Goal: Task Accomplishment & Management: Manage account settings

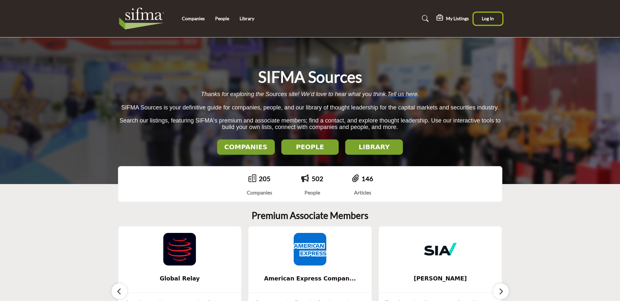
click at [490, 18] on span "Log In" at bounding box center [488, 19] width 12 height 6
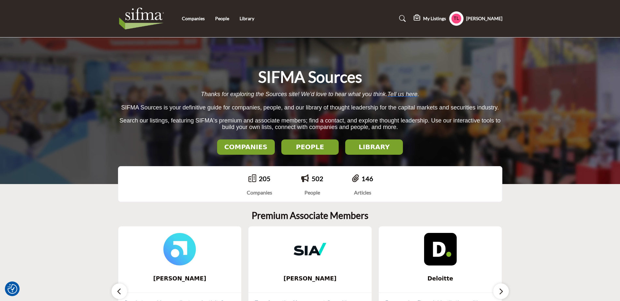
click at [428, 19] on h5 "My Listings" at bounding box center [434, 19] width 23 height 6
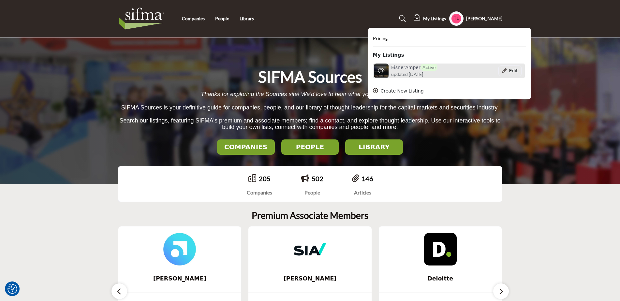
click at [397, 72] on span "updated [DATE]" at bounding box center [407, 74] width 32 height 7
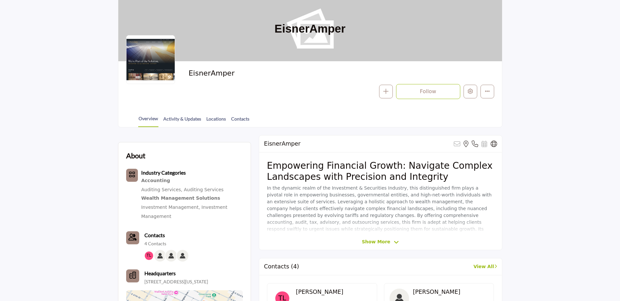
scroll to position [65, 0]
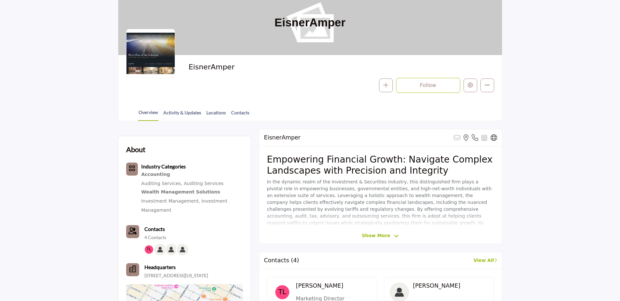
click at [162, 166] on b "Industry Categories" at bounding box center [163, 166] width 45 height 6
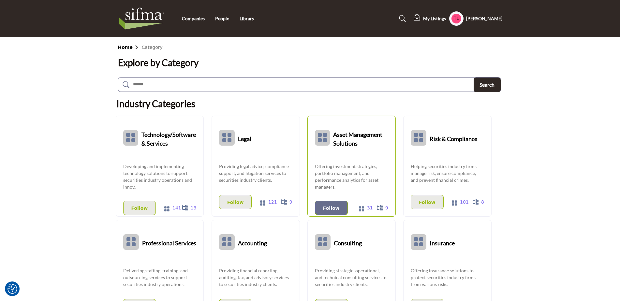
click at [331, 209] on p "Follow" at bounding box center [331, 208] width 17 height 7
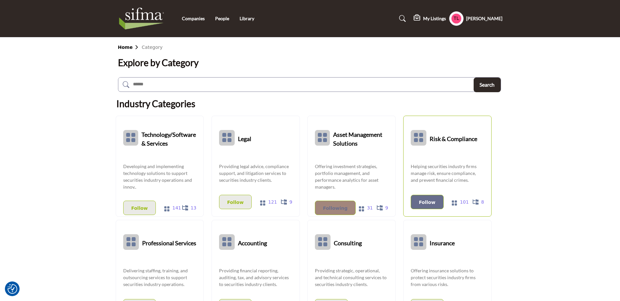
click at [429, 202] on p "Follow" at bounding box center [427, 202] width 17 height 7
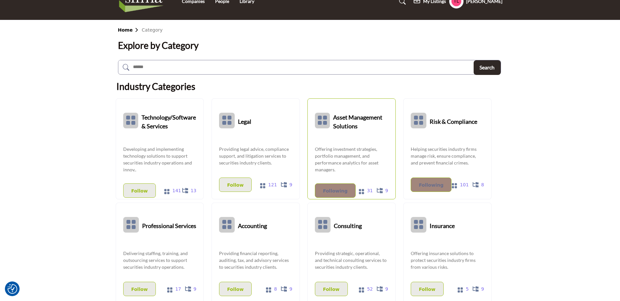
scroll to position [65, 0]
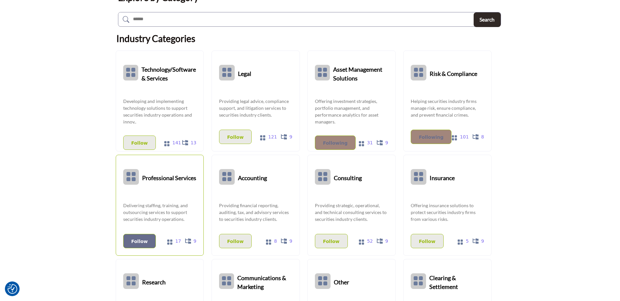
click at [133, 243] on p "Follow" at bounding box center [139, 241] width 17 height 7
drag, startPoint x: 235, startPoint y: 242, endPoint x: 263, endPoint y: 242, distance: 28.7
click at [235, 242] on p "Follow" at bounding box center [235, 241] width 17 height 7
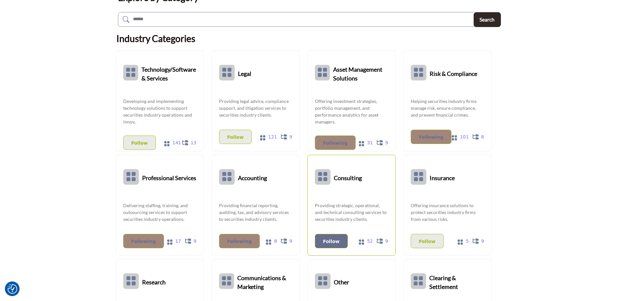
click at [333, 244] on p "Follow" at bounding box center [331, 241] width 17 height 7
click at [331, 143] on p "Following" at bounding box center [335, 142] width 25 height 7
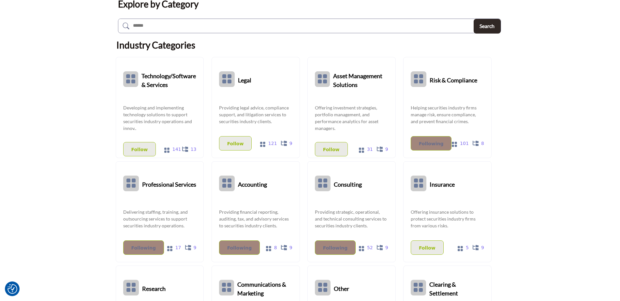
scroll to position [0, 0]
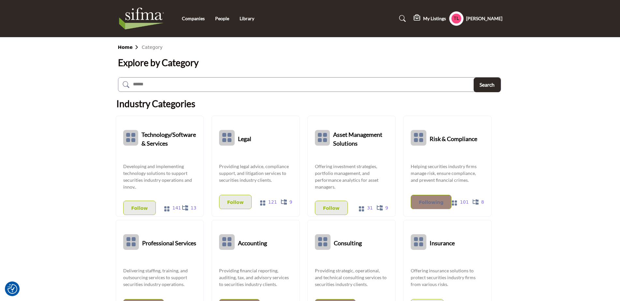
click at [124, 46] on b "Home" at bounding box center [130, 47] width 24 height 5
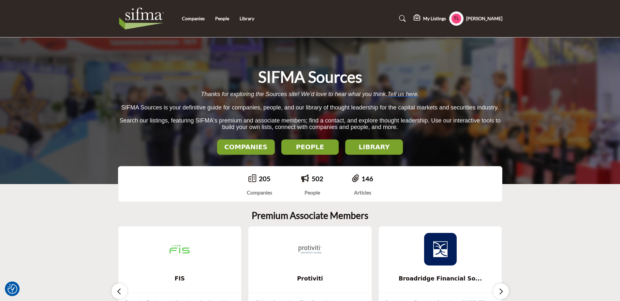
click at [418, 16] on icon at bounding box center [418, 18] width 8 height 7
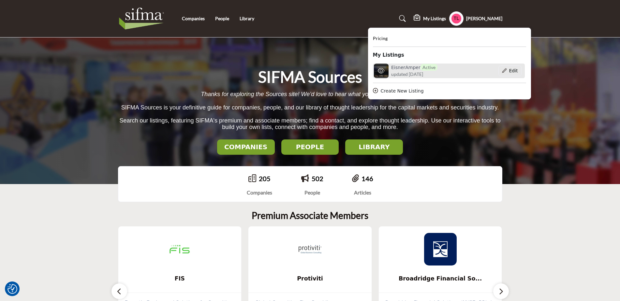
click at [388, 72] on div "EisnerAmper Active updated 10 days ago" at bounding box center [413, 71] width 80 height 15
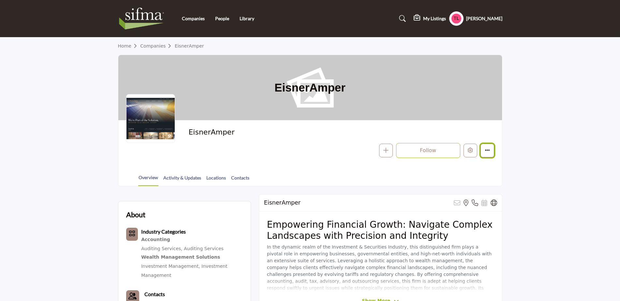
click at [487, 154] on button "More details" at bounding box center [488, 151] width 14 height 14
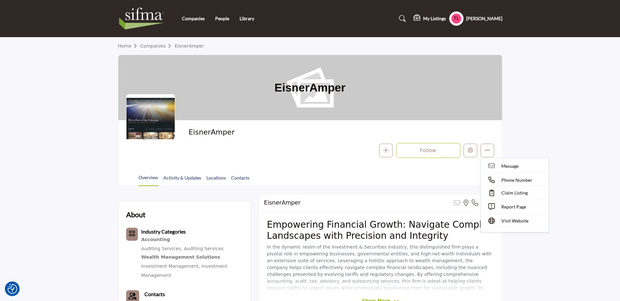
click at [433, 17] on h5 "My Listings" at bounding box center [434, 19] width 23 height 6
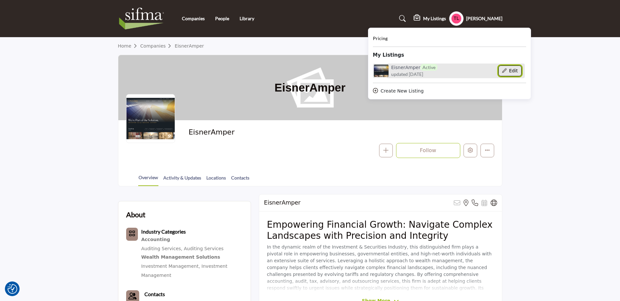
click at [508, 70] on button "Edit" at bounding box center [510, 71] width 23 height 11
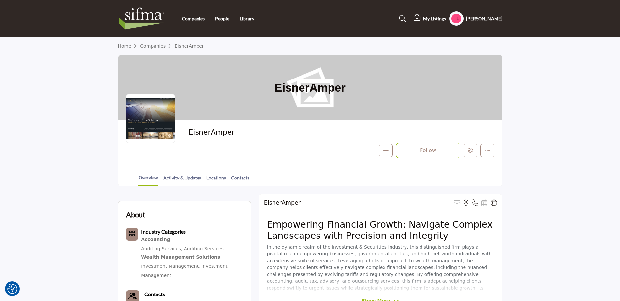
click at [343, 88] on h1 "EisnerAmper" at bounding box center [310, 87] width 71 height 65
click at [314, 91] on h1 "EisnerAmper" at bounding box center [310, 87] width 71 height 65
click at [155, 117] on div at bounding box center [150, 118] width 49 height 49
click at [489, 152] on icon "More details" at bounding box center [487, 150] width 5 height 5
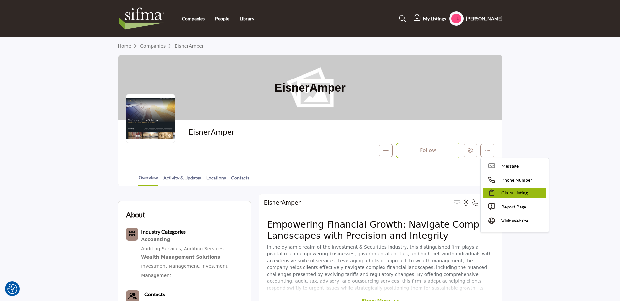
click at [510, 192] on span "Claim Listing" at bounding box center [515, 193] width 26 height 7
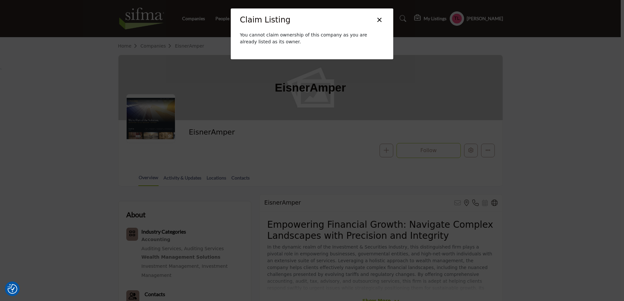
click at [380, 19] on button "×" at bounding box center [378, 19] width 9 height 12
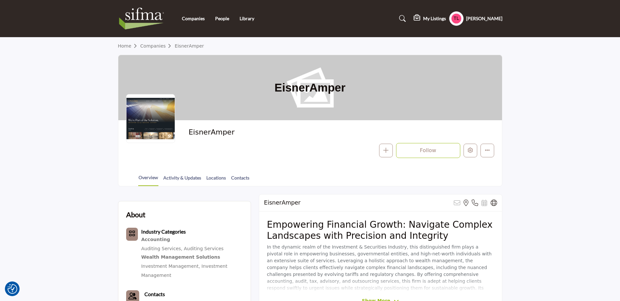
click at [157, 122] on div at bounding box center [150, 118] width 49 height 49
click at [156, 111] on div at bounding box center [150, 118] width 49 height 49
click at [478, 20] on h5 "[PERSON_NAME]" at bounding box center [484, 18] width 36 height 7
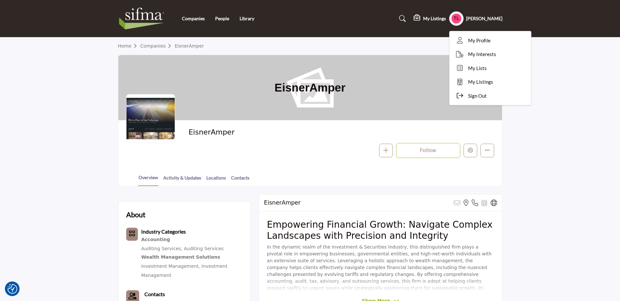
click at [276, 149] on div "Follow Following Message Phone Number Claim Listing Report Page Visit Website" at bounding box center [342, 150] width 306 height 15
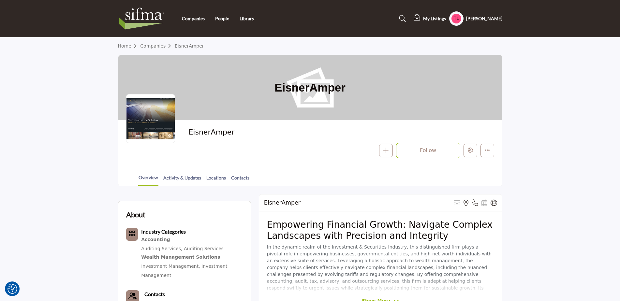
click at [456, 179] on div "Overview Activity & Updates Locations Contacts" at bounding box center [319, 176] width 368 height 20
drag, startPoint x: 152, startPoint y: 120, endPoint x: 143, endPoint y: 118, distance: 9.7
click at [143, 118] on div at bounding box center [150, 118] width 49 height 49
click at [315, 96] on h1 "EisnerAmper" at bounding box center [310, 87] width 71 height 65
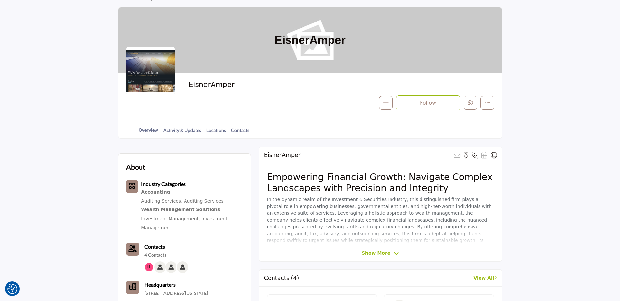
scroll to position [98, 0]
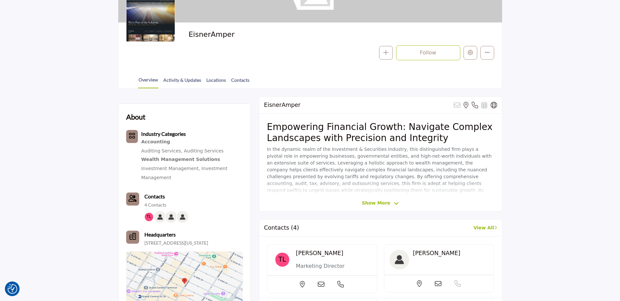
click at [345, 161] on p "In the dynamic realm of the Investment & Securities Industry, this distinguishe…" at bounding box center [380, 177] width 227 height 62
click at [233, 127] on div "About Industry Categories Accounting Auditing Services, Auditing Services Wealt…" at bounding box center [184, 214] width 117 height 205
click at [311, 162] on p "In the dynamic realm of the Investment & Securities Industry, this distinguishe…" at bounding box center [380, 177] width 227 height 62
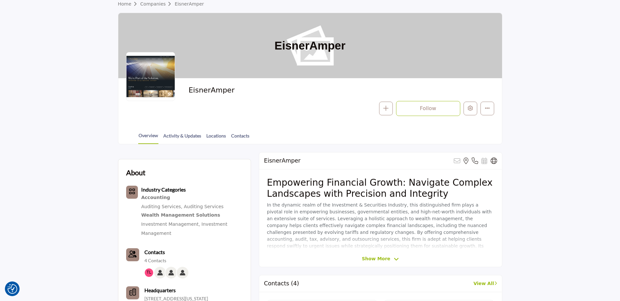
scroll to position [0, 0]
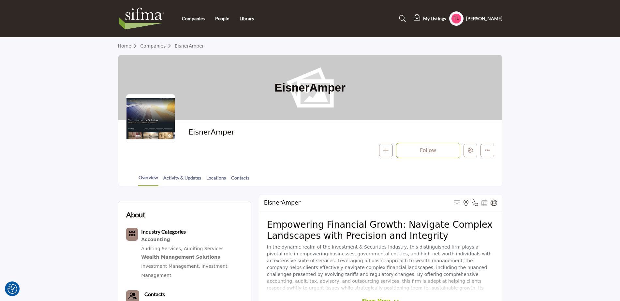
click at [432, 17] on h5 "My Listings" at bounding box center [434, 19] width 23 height 6
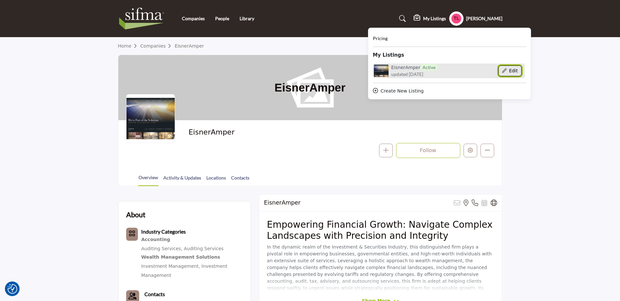
click at [505, 70] on button "Edit" at bounding box center [510, 71] width 23 height 11
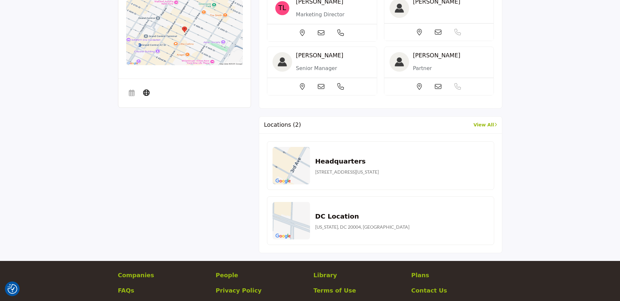
scroll to position [359, 0]
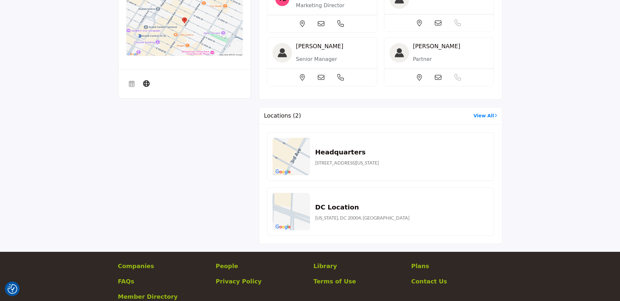
click at [481, 118] on link "View All" at bounding box center [485, 116] width 23 height 7
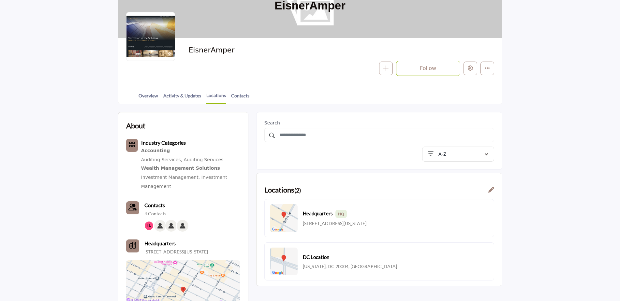
scroll to position [163, 0]
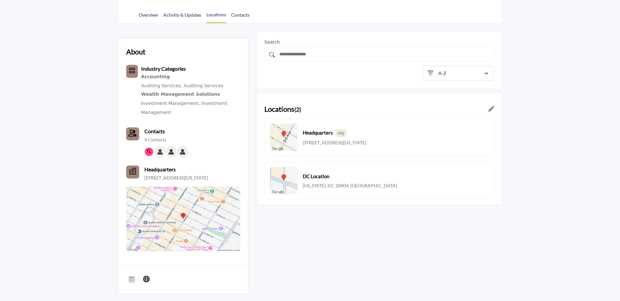
click at [491, 111] on icon at bounding box center [492, 109] width 6 height 6
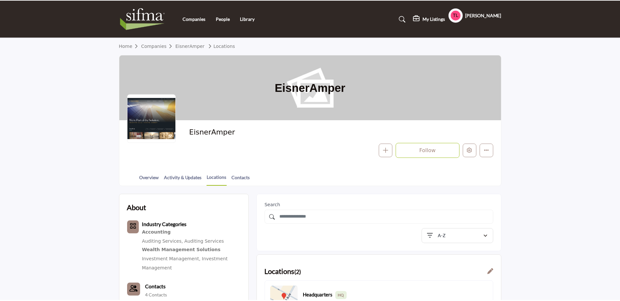
scroll to position [163, 0]
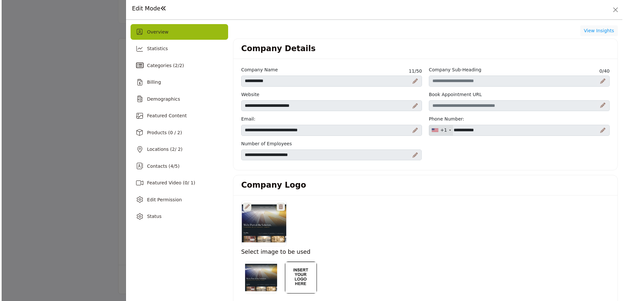
scroll to position [163, 0]
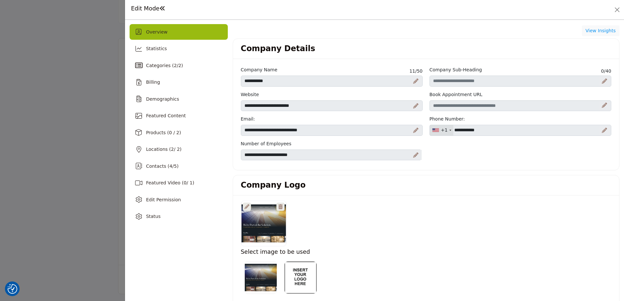
click at [414, 129] on icon at bounding box center [415, 130] width 5 height 5
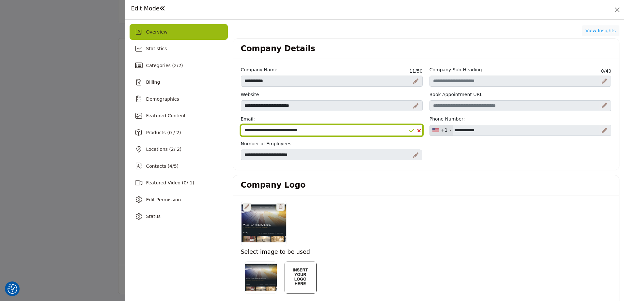
click at [284, 129] on input "**********" at bounding box center [332, 130] width 182 height 11
click at [279, 129] on input "**********" at bounding box center [332, 130] width 182 height 11
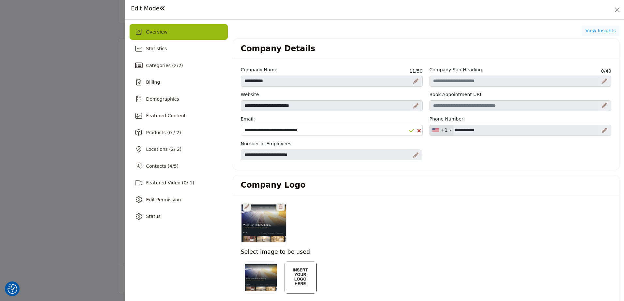
click at [541, 215] on div at bounding box center [425, 224] width 377 height 46
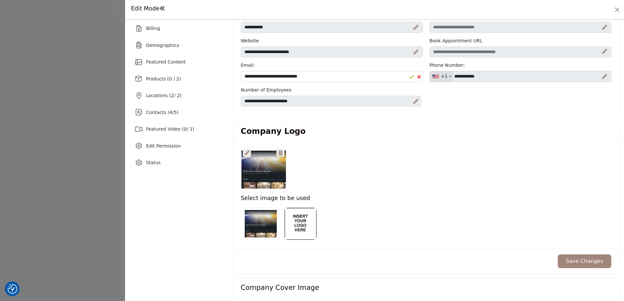
scroll to position [65, 0]
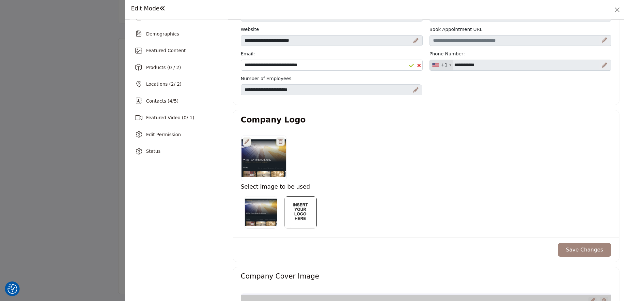
click at [245, 143] on icon at bounding box center [246, 141] width 5 height 5
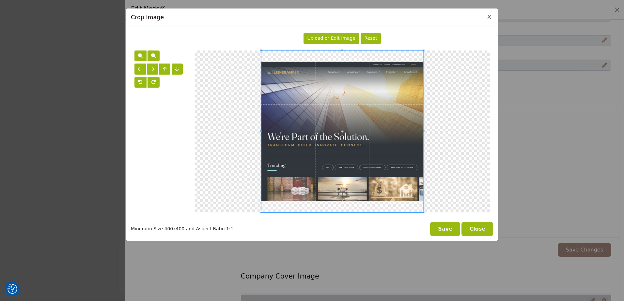
click at [339, 36] on span "Upload or Edit Image" at bounding box center [331, 38] width 48 height 5
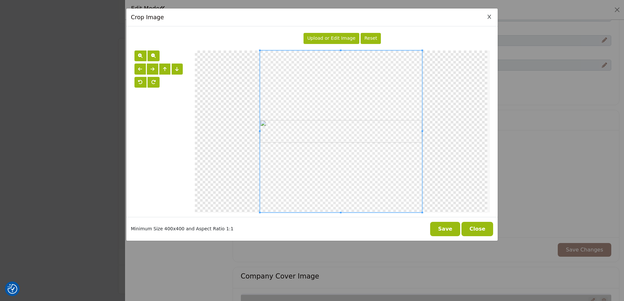
click at [454, 225] on button "Save" at bounding box center [445, 229] width 30 height 14
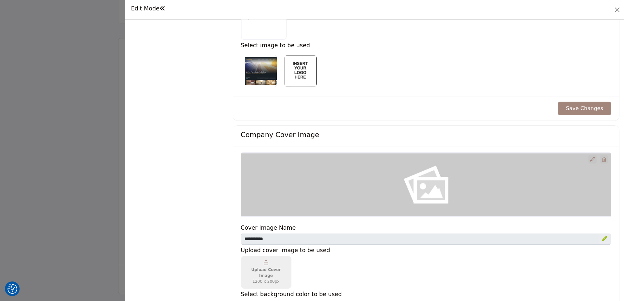
scroll to position [228, 0]
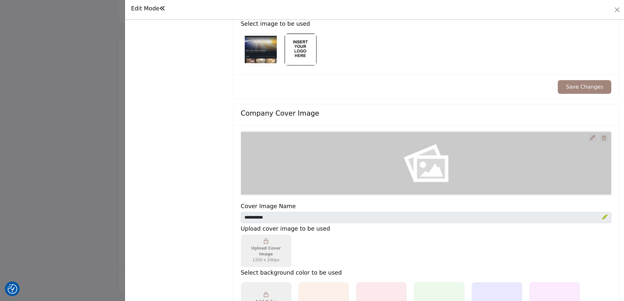
click at [590, 138] on icon "Upgrade Custom Cover Text" at bounding box center [592, 137] width 5 height 5
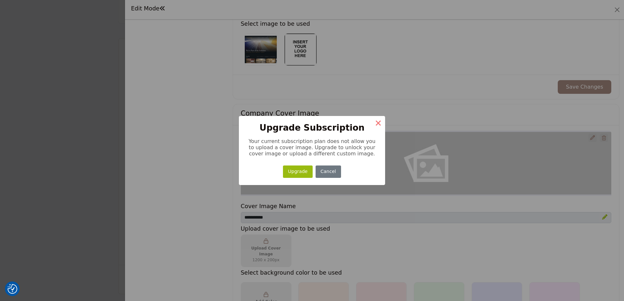
click at [378, 124] on button "×" at bounding box center [378, 123] width 14 height 14
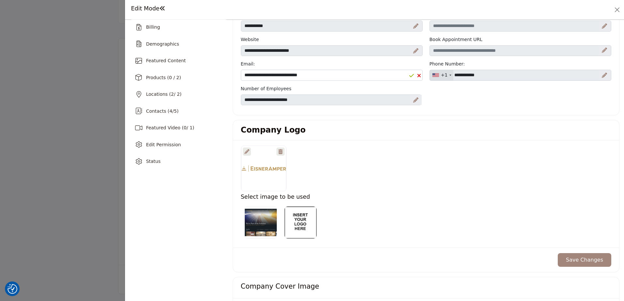
scroll to position [33, 0]
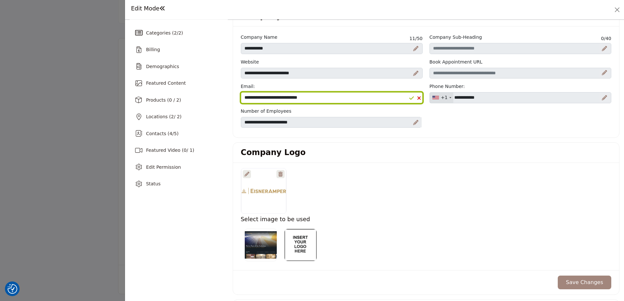
click at [345, 101] on input "**********" at bounding box center [332, 97] width 182 height 11
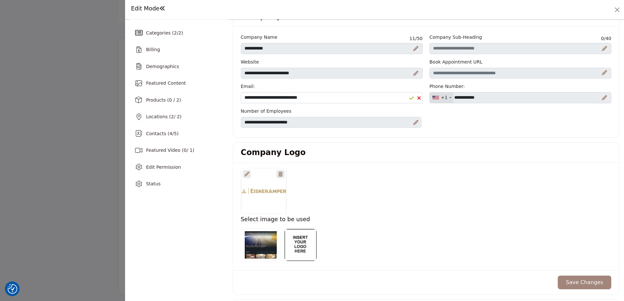
click at [418, 146] on div "Company Logo" at bounding box center [426, 153] width 386 height 20
click at [415, 123] on icon at bounding box center [415, 122] width 5 height 5
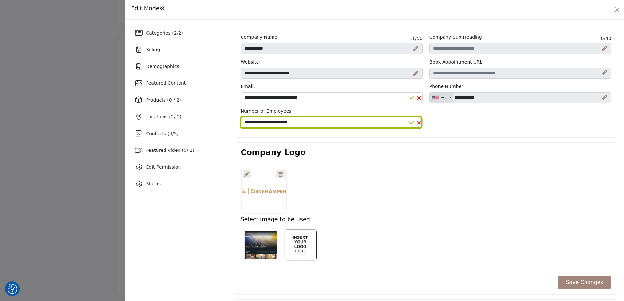
click at [351, 126] on select "**********" at bounding box center [331, 122] width 180 height 11
select select "*********"
click at [241, 117] on select "**********" at bounding box center [331, 122] width 180 height 11
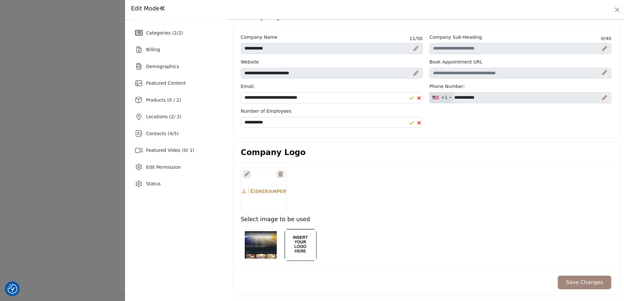
click at [499, 128] on div "**********" at bounding box center [425, 83] width 377 height 99
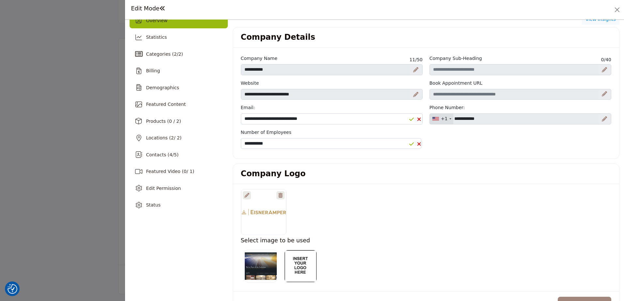
scroll to position [0, 0]
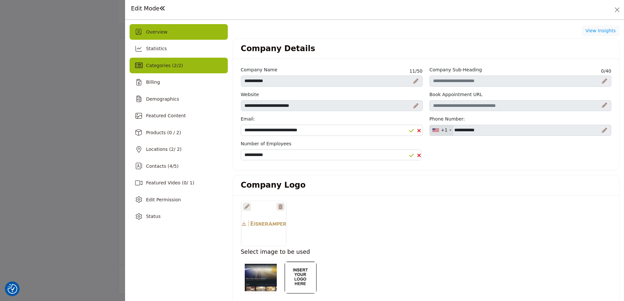
click at [153, 67] on span "Categories ( 2 / 2 )" at bounding box center [164, 65] width 37 height 5
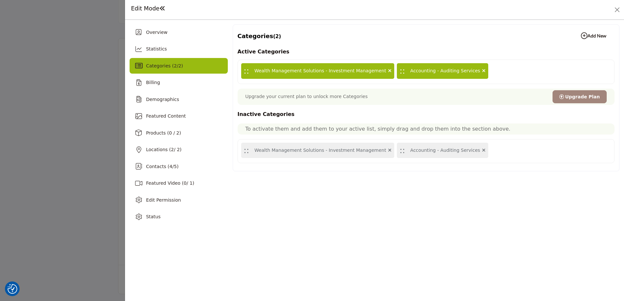
click at [388, 70] on icon at bounding box center [390, 70] width 4 height 5
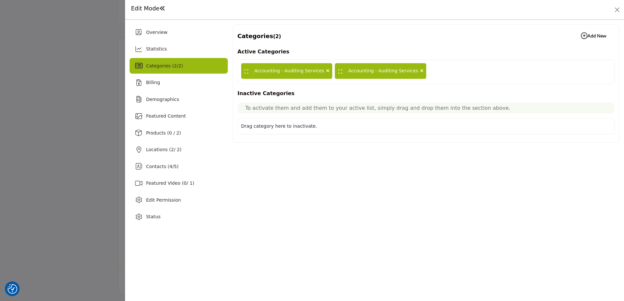
click at [437, 74] on div ":: Accounting - Auditing Services :: Accounting - Auditing Services" at bounding box center [425, 72] width 377 height 24
click at [423, 70] on div ":: Accounting - Auditing Services :: Accounting - Auditing Services" at bounding box center [425, 72] width 377 height 24
click at [260, 107] on p "To activate them and add them to your active list, simply drag and drop them in…" at bounding box center [425, 108] width 361 height 8
click at [257, 129] on div "Drag category here to inactivate." at bounding box center [279, 126] width 76 height 7
click at [288, 127] on div "Drag category here to inactivate." at bounding box center [279, 126] width 76 height 7
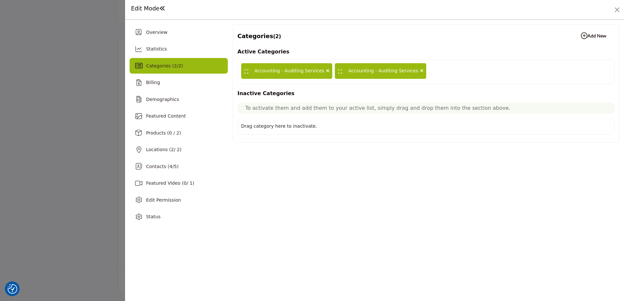
click at [436, 68] on div ":: Accounting - Auditing Services :: Accounting - Auditing Services" at bounding box center [425, 72] width 377 height 24
click at [582, 35] on icon "button" at bounding box center [584, 36] width 7 height 7
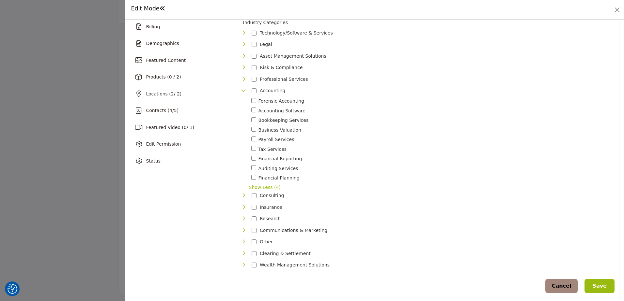
scroll to position [65, 0]
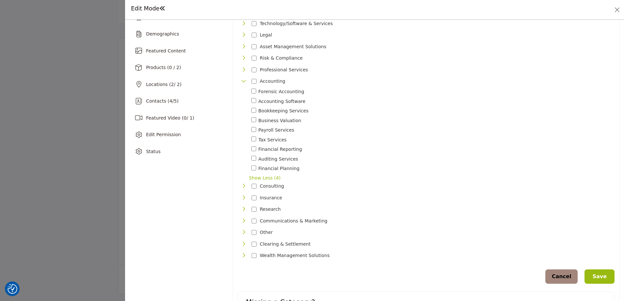
click at [242, 184] on icon "Toggle Category" at bounding box center [243, 186] width 5 height 5
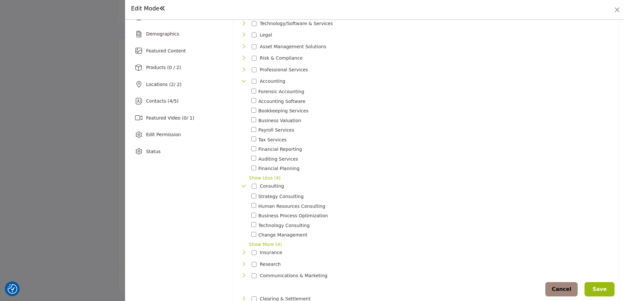
click at [244, 68] on icon "Toggle Category" at bounding box center [243, 69] width 5 height 5
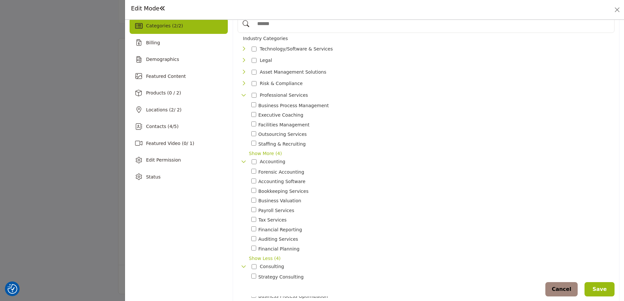
scroll to position [0, 0]
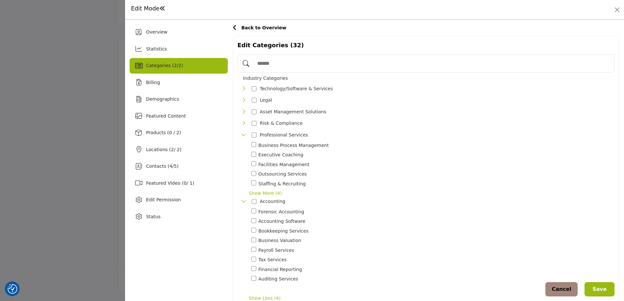
click at [242, 123] on icon "Toggle Category" at bounding box center [243, 123] width 5 height 5
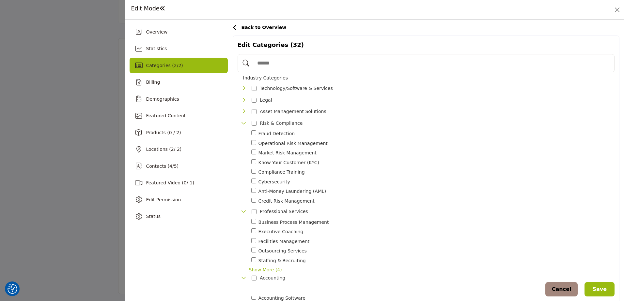
scroll to position [33, 0]
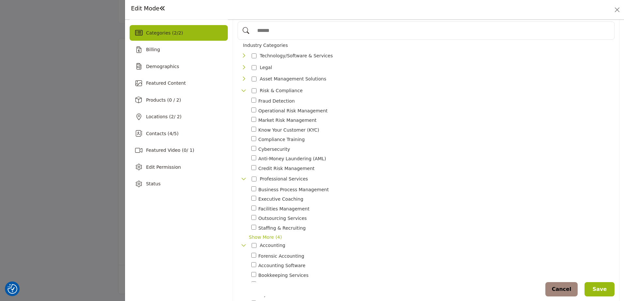
click at [598, 290] on button "Save" at bounding box center [599, 289] width 30 height 14
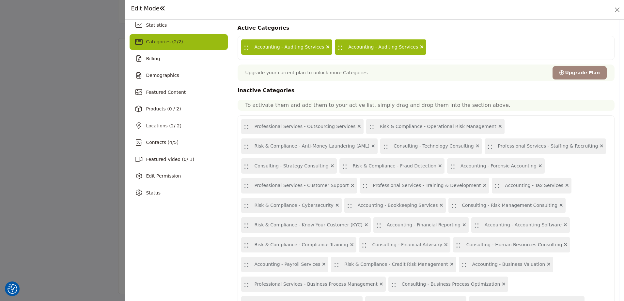
scroll to position [53, 0]
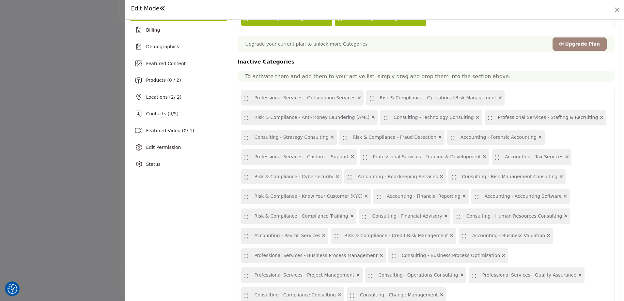
drag, startPoint x: 259, startPoint y: 98, endPoint x: 439, endPoint y: 21, distance: 195.3
click at [439, 21] on div "Active Categories :: Accounting - Auditing Services :: Accounting - Auditing Se…" at bounding box center [425, 151] width 377 height 313
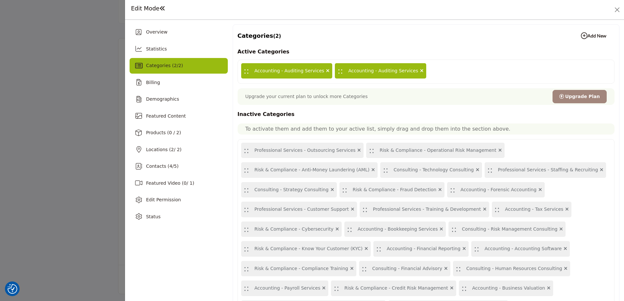
click at [326, 71] on icon at bounding box center [328, 70] width 4 height 5
click at [429, 48] on h1 "Active Categories" at bounding box center [425, 51] width 377 height 9
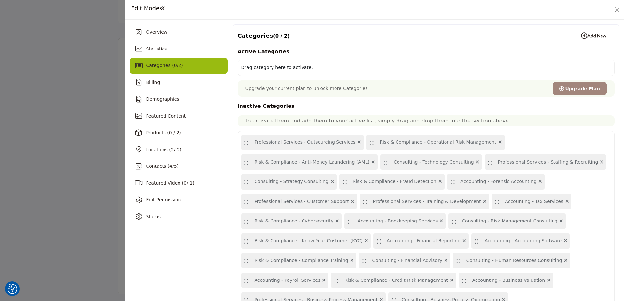
click at [300, 69] on div "Drag category here to activate." at bounding box center [277, 67] width 72 height 7
drag, startPoint x: 246, startPoint y: 144, endPoint x: 250, endPoint y: 90, distance: 54.3
click at [589, 33] on b "Add New Add New" at bounding box center [593, 36] width 25 height 7
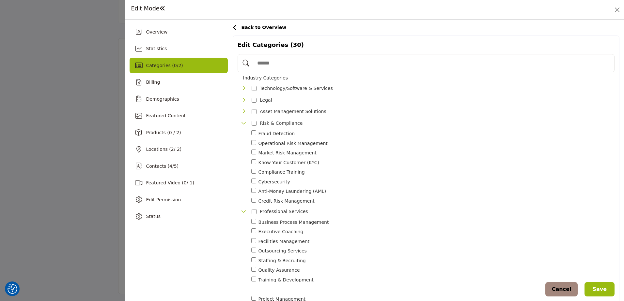
click at [602, 289] on button "Save" at bounding box center [599, 289] width 30 height 14
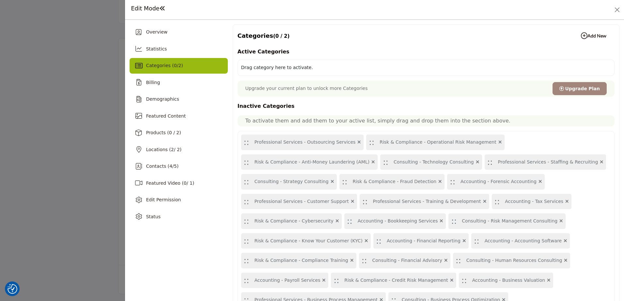
click at [581, 35] on icon "button" at bounding box center [584, 36] width 7 height 7
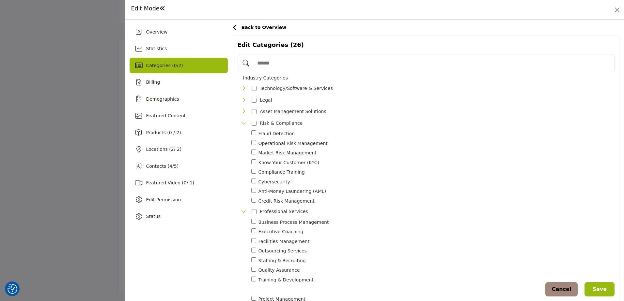
click at [252, 159] on div "Toggle Category" at bounding box center [253, 163] width 5 height 8
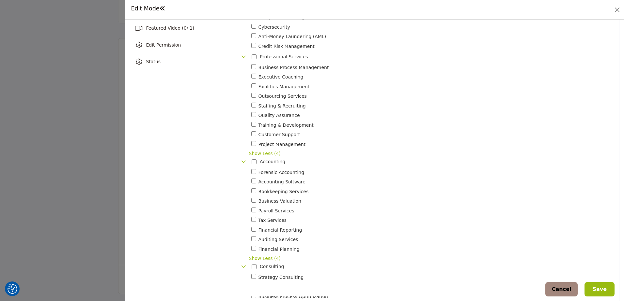
scroll to position [153, 0]
click at [243, 163] on icon "Toggle Category" at bounding box center [243, 163] width 5 height 5
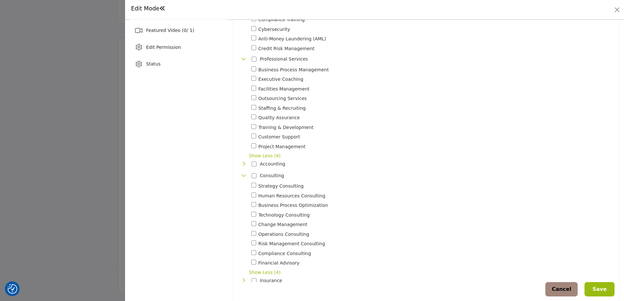
click at [243, 162] on icon "Toggle Category" at bounding box center [243, 163] width 5 height 5
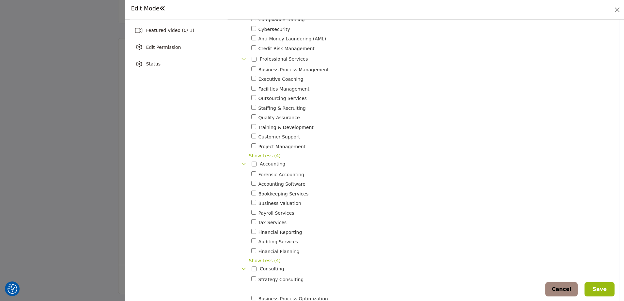
click at [595, 289] on button "Save" at bounding box center [599, 289] width 30 height 14
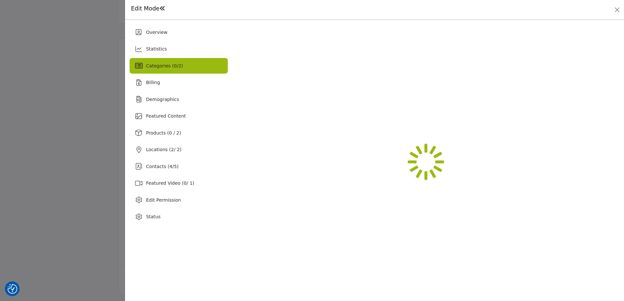
scroll to position [0, 0]
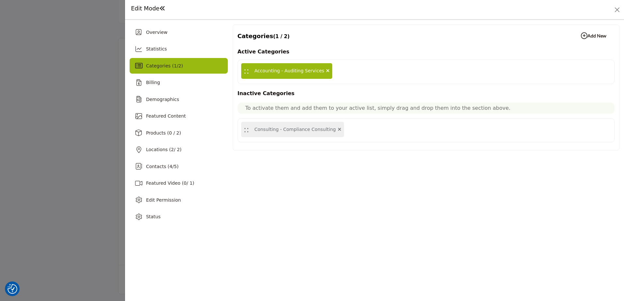
click at [372, 73] on div ":: Accounting - Auditing Services" at bounding box center [425, 72] width 377 height 24
drag, startPoint x: 583, startPoint y: 35, endPoint x: 558, endPoint y: 51, distance: 29.8
click at [584, 35] on icon "button" at bounding box center [584, 36] width 7 height 7
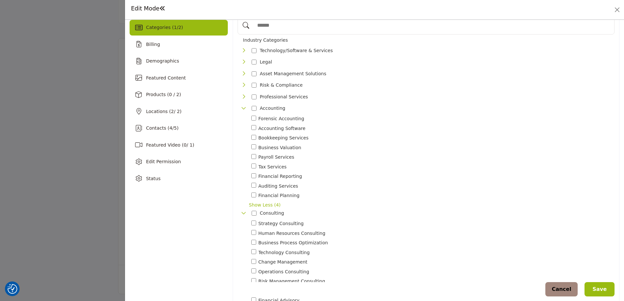
scroll to position [98, 0]
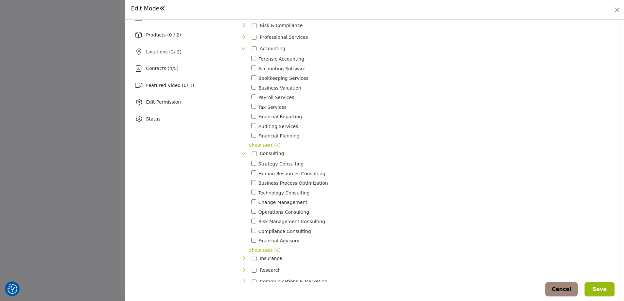
click at [270, 230] on span "Compliance Consulting" at bounding box center [284, 231] width 53 height 7
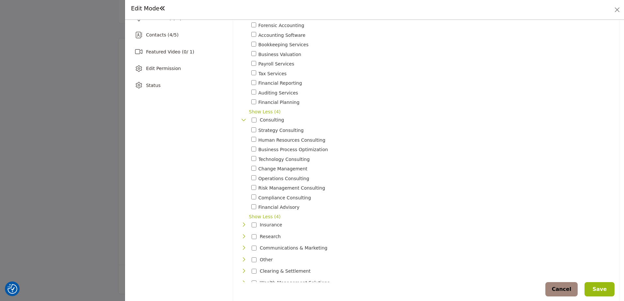
scroll to position [211, 0]
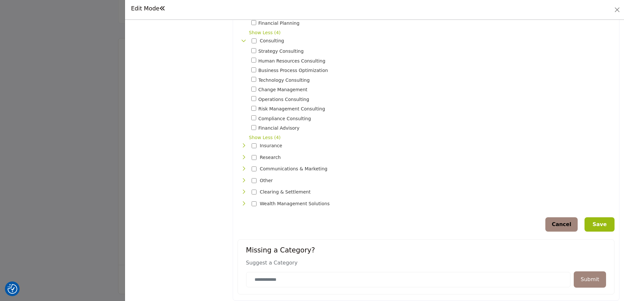
click at [600, 223] on button "Save" at bounding box center [599, 225] width 30 height 14
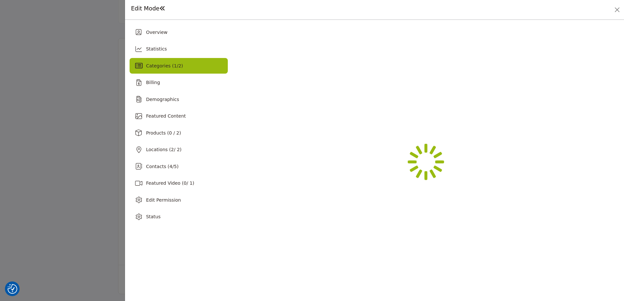
scroll to position [0, 0]
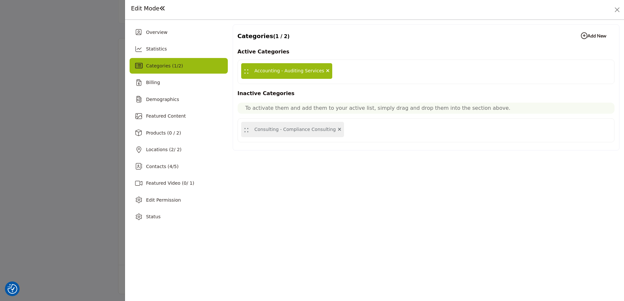
click at [365, 68] on div ":: Accounting - Auditing Services" at bounding box center [425, 72] width 377 height 24
click at [348, 72] on div ":: Accounting - Auditing Services" at bounding box center [425, 72] width 377 height 24
click at [590, 36] on b "Add New Add New" at bounding box center [593, 36] width 25 height 7
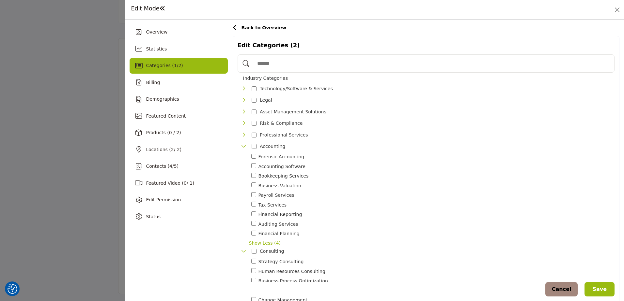
click at [242, 124] on icon "Toggle Category" at bounding box center [243, 123] width 5 height 5
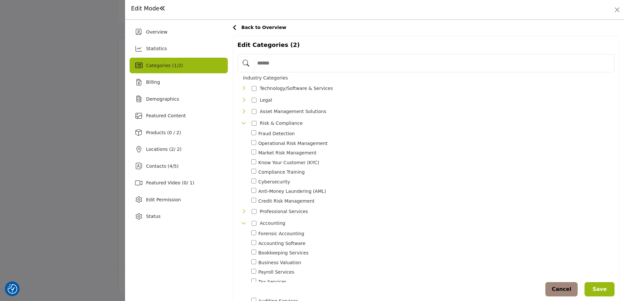
click at [242, 124] on icon "Toggle Category" at bounding box center [243, 123] width 5 height 5
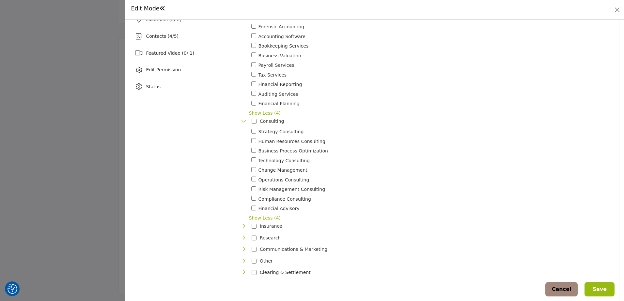
scroll to position [130, 0]
click at [598, 290] on button "Save" at bounding box center [599, 289] width 30 height 14
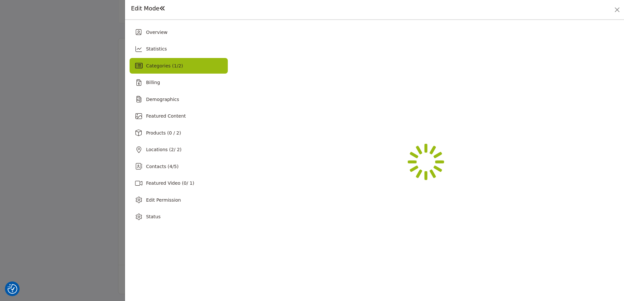
scroll to position [0, 0]
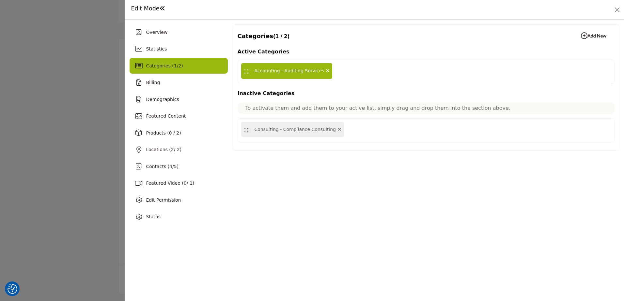
click at [281, 131] on div ":: Consulting - Compliance Consulting" at bounding box center [292, 130] width 103 height 16
drag, startPoint x: 281, startPoint y: 131, endPoint x: 349, endPoint y: 78, distance: 85.5
click at [349, 78] on div "Active Categories :: Accounting - Auditing Services Inactive Categories To acti…" at bounding box center [425, 94] width 377 height 95
click at [370, 157] on div "Categories (1 / 2) Add New Add New Active Categories :: Accounting - Auditing S…" at bounding box center [426, 124] width 387 height 201
click at [285, 109] on p "To activate them and add them to your active list, simply drag and drop them in…" at bounding box center [425, 108] width 361 height 8
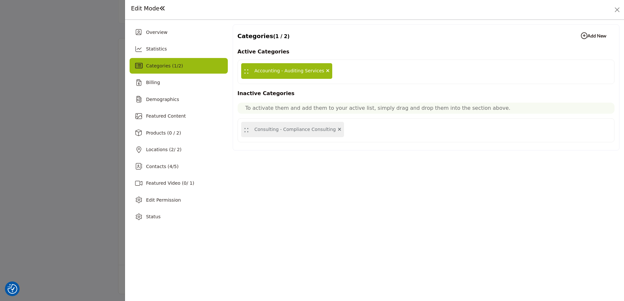
click at [338, 129] on icon at bounding box center [340, 129] width 4 height 5
click at [338, 131] on icon at bounding box center [340, 129] width 4 height 5
click at [370, 124] on div "Drag category here to inactivate." at bounding box center [425, 126] width 377 height 16
click at [346, 69] on div ":: Accounting - Auditing Services" at bounding box center [425, 72] width 377 height 24
click at [342, 70] on div ":: Accounting - Auditing Services" at bounding box center [425, 72] width 377 height 24
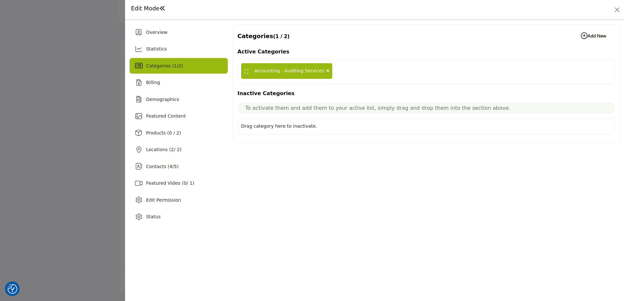
click at [148, 67] on span "Categories ( 1 / 2 )" at bounding box center [164, 65] width 37 height 5
click at [589, 34] on b "Add New Add New" at bounding box center [593, 36] width 25 height 7
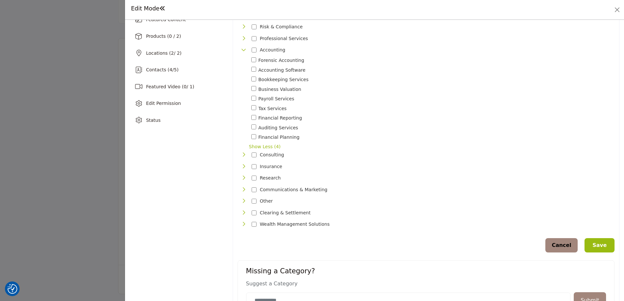
scroll to position [98, 0]
click at [244, 152] on icon "Toggle Category" at bounding box center [243, 153] width 5 height 5
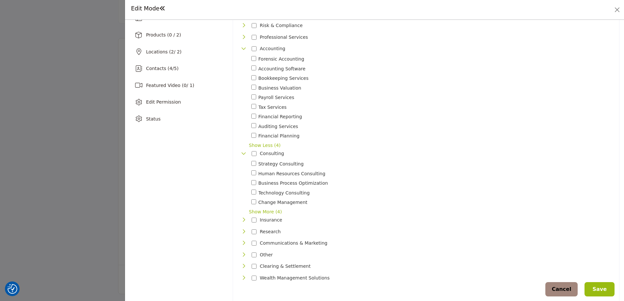
click at [252, 211] on span "Show More (4)" at bounding box center [431, 212] width 365 height 7
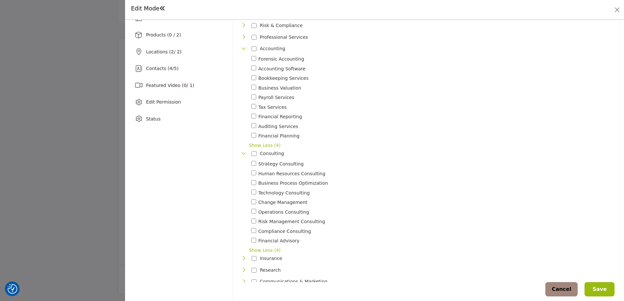
click at [254, 223] on div "Toggle Category" at bounding box center [253, 223] width 5 height 8
click at [601, 288] on button "Save" at bounding box center [599, 289] width 30 height 14
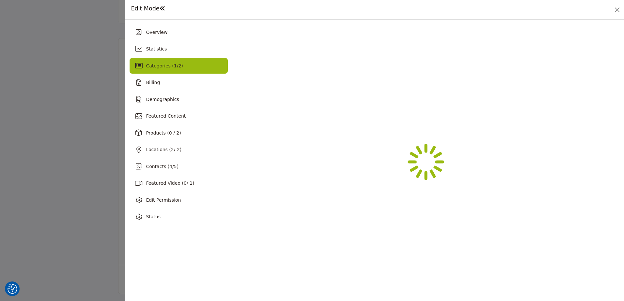
scroll to position [0, 0]
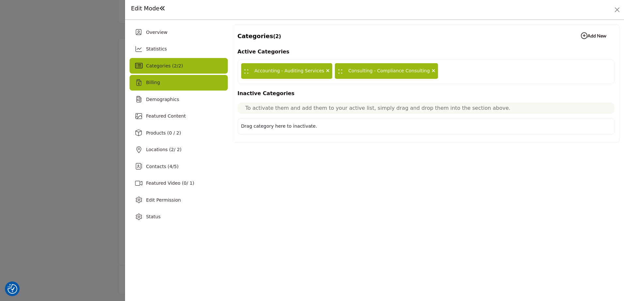
click at [153, 83] on span "Billing" at bounding box center [153, 82] width 14 height 5
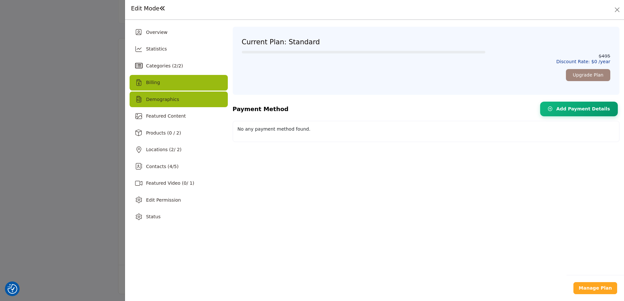
click at [160, 102] on span "Demographics" at bounding box center [162, 99] width 33 height 5
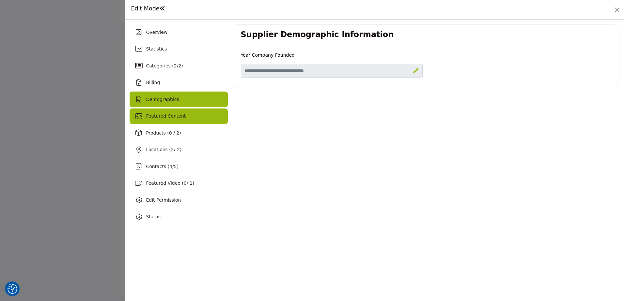
click at [158, 117] on span "Featured Content" at bounding box center [166, 116] width 40 height 5
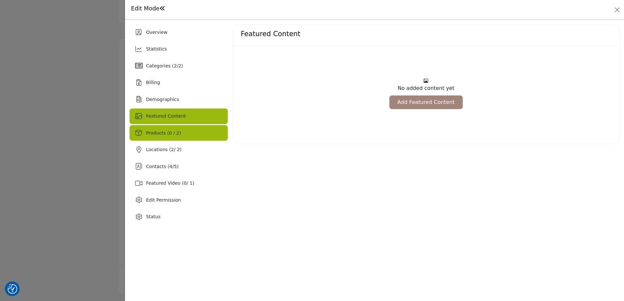
click at [157, 134] on span "Products (0 / 2)" at bounding box center [163, 132] width 35 height 5
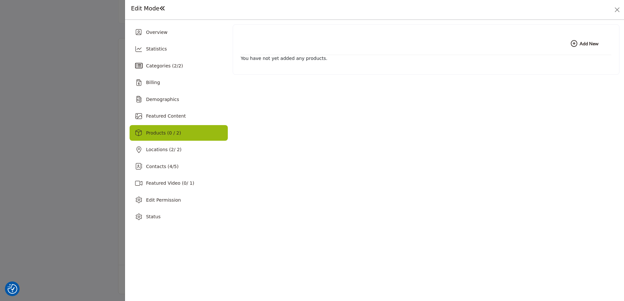
click at [584, 41] on b "Add New Add New" at bounding box center [584, 43] width 28 height 7
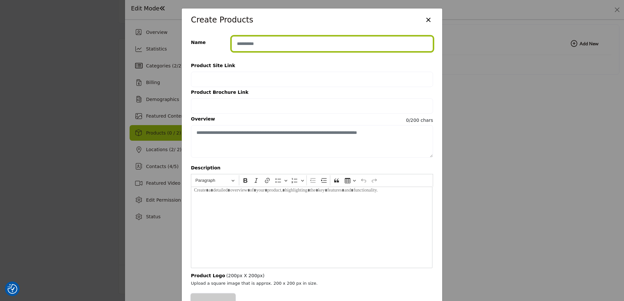
click at [253, 47] on input "Enter product name" at bounding box center [332, 43] width 202 height 15
type input "**********"
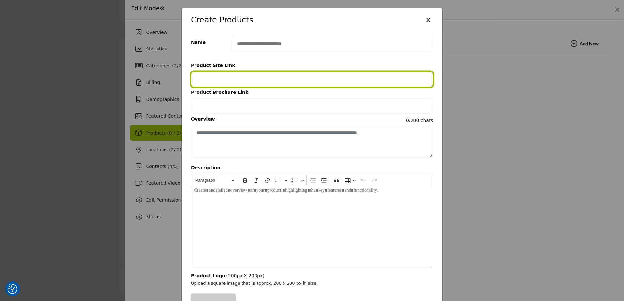
click at [202, 74] on input "Provide your product link" at bounding box center [312, 79] width 242 height 15
paste input "**********"
type input "**********"
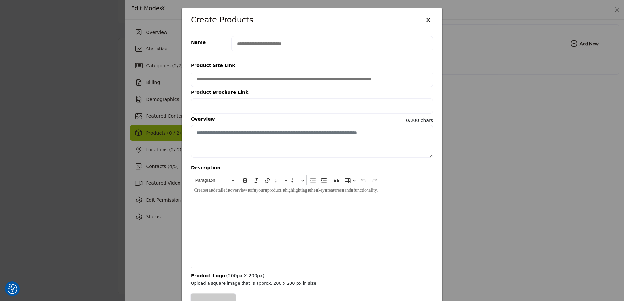
click at [392, 23] on div "Create Products ×" at bounding box center [312, 19] width 260 height 23
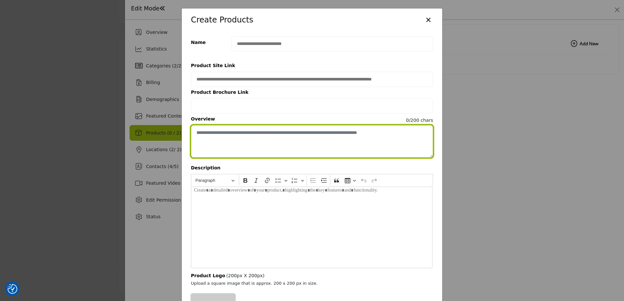
click at [205, 135] on textarea "Enter short overview description" at bounding box center [312, 141] width 242 height 33
paste textarea "**********"
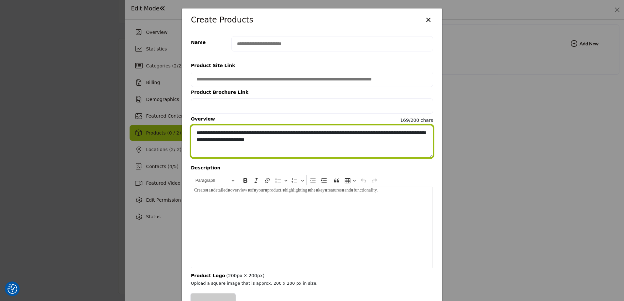
type textarea "**********"
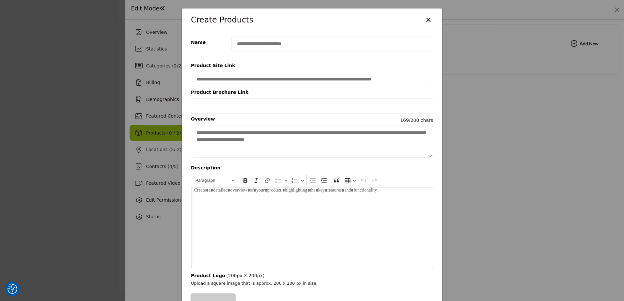
click at [228, 234] on div "Editor editing area: main" at bounding box center [312, 228] width 242 height 82
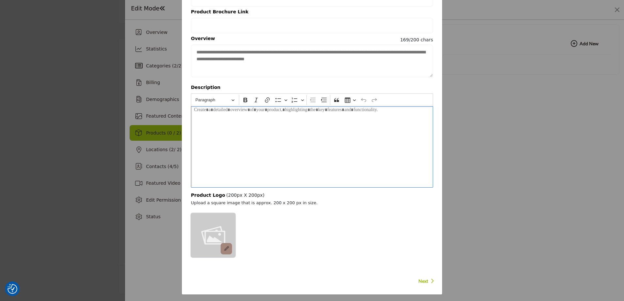
scroll to position [82, 0]
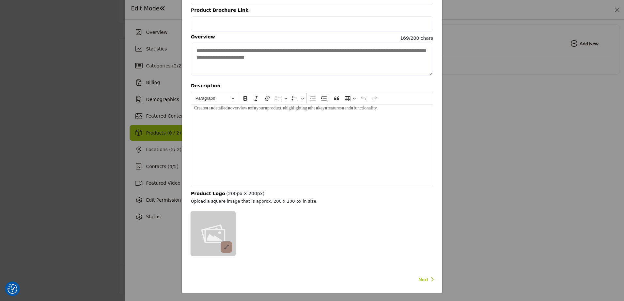
click at [224, 247] on icon at bounding box center [226, 247] width 5 height 5
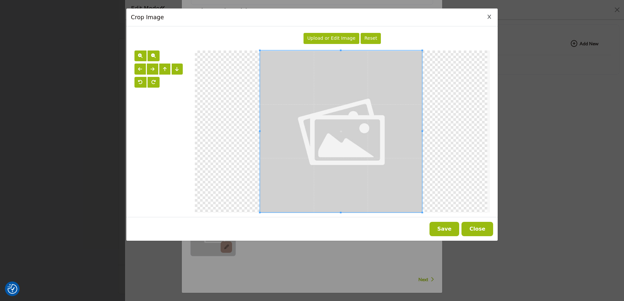
click at [341, 36] on span "Upload or Edit Image" at bounding box center [331, 38] width 48 height 5
click at [330, 39] on span "Upload or Edit Image" at bounding box center [331, 38] width 48 height 5
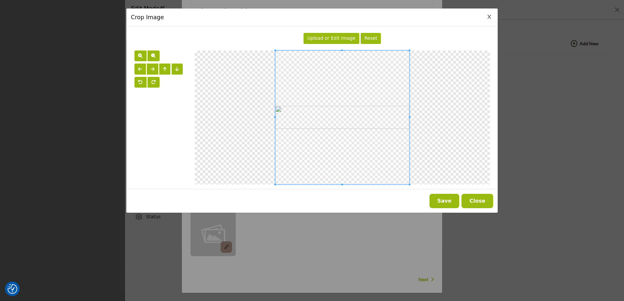
click at [447, 199] on button "Save" at bounding box center [444, 201] width 30 height 14
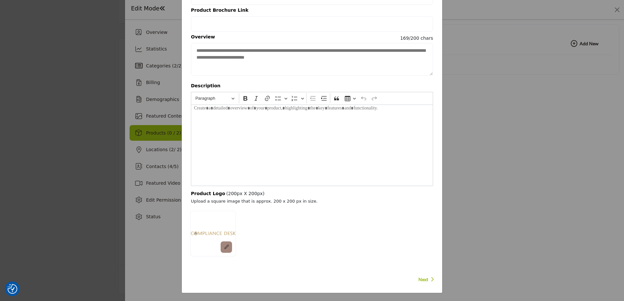
click at [424, 279] on span "Next" at bounding box center [423, 280] width 10 height 7
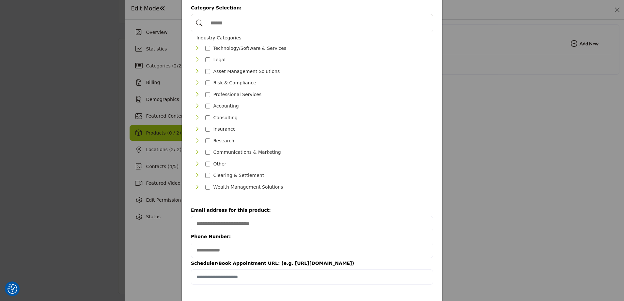
scroll to position [0, 0]
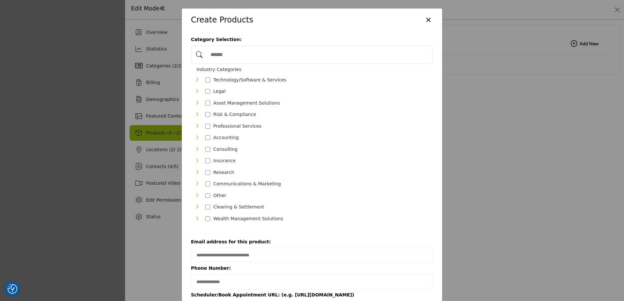
click at [194, 114] on icon "Toggle Category" at bounding box center [196, 114] width 5 height 5
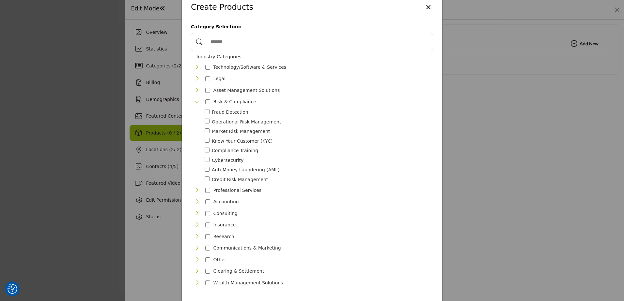
scroll to position [33, 0]
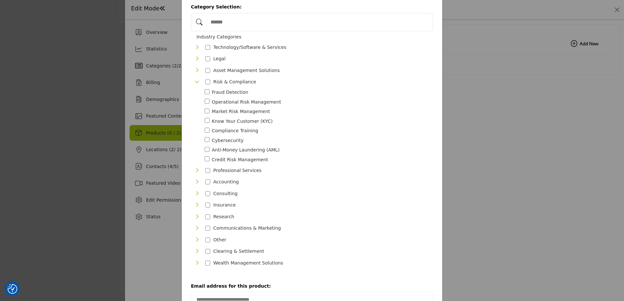
click at [196, 191] on icon "Toggle Category" at bounding box center [196, 193] width 5 height 5
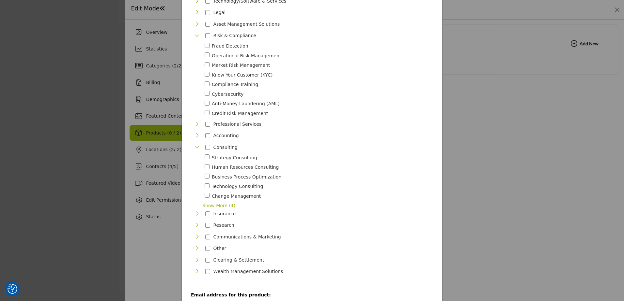
scroll to position [98, 0]
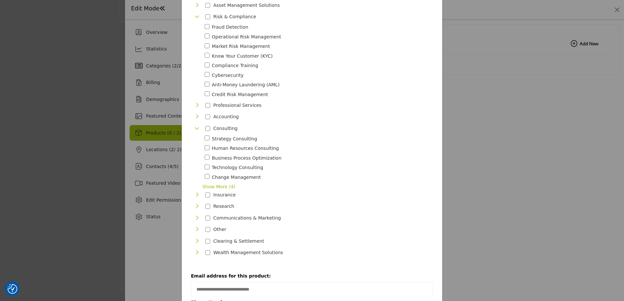
click at [215, 185] on span "Show More (4)" at bounding box center [317, 187] width 231 height 7
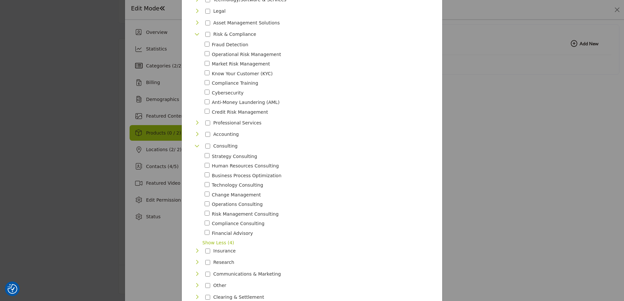
scroll to position [65, 0]
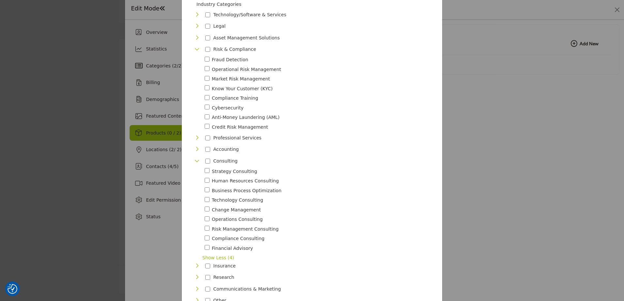
click at [195, 137] on icon "Toggle Category" at bounding box center [196, 137] width 5 height 5
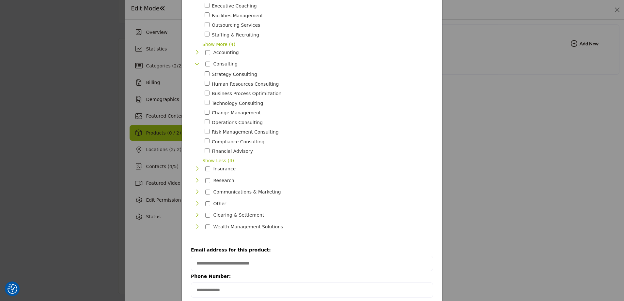
scroll to position [281, 0]
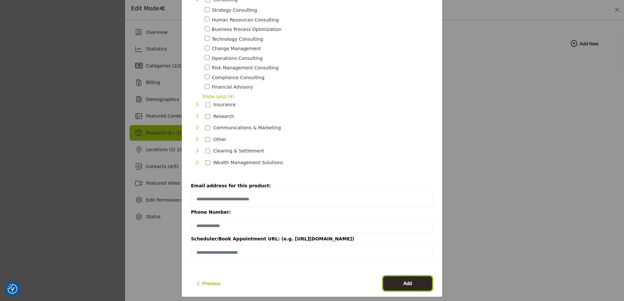
click at [404, 280] on span "Add" at bounding box center [407, 284] width 8 height 8
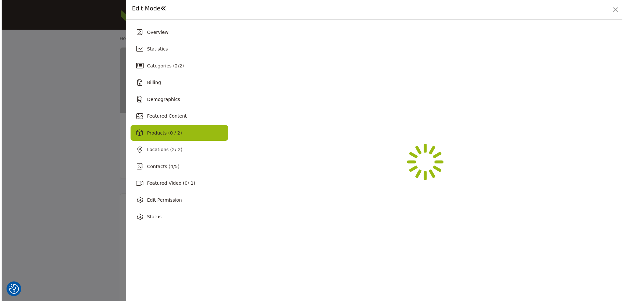
scroll to position [0, 0]
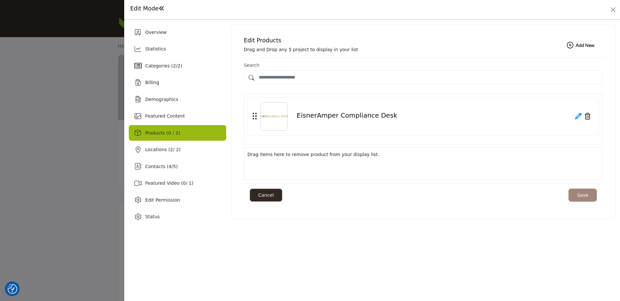
click at [578, 118] on icon at bounding box center [578, 116] width 7 height 7
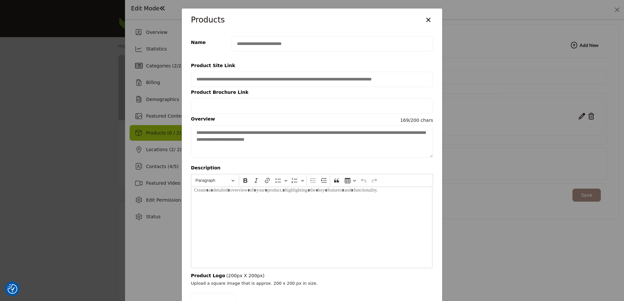
scroll to position [82, 0]
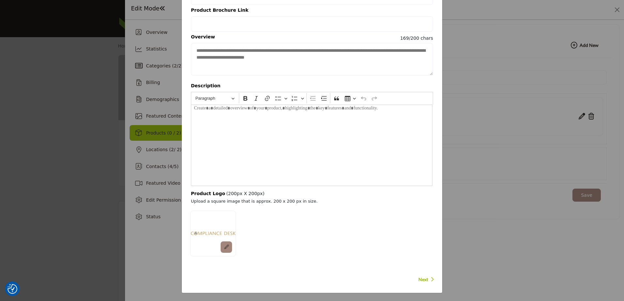
click at [430, 277] on icon "button" at bounding box center [432, 280] width 4 height 6
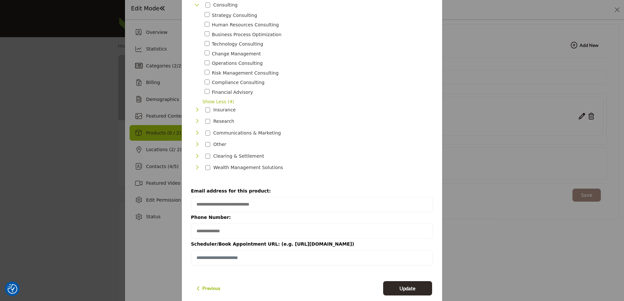
scroll to position [226, 0]
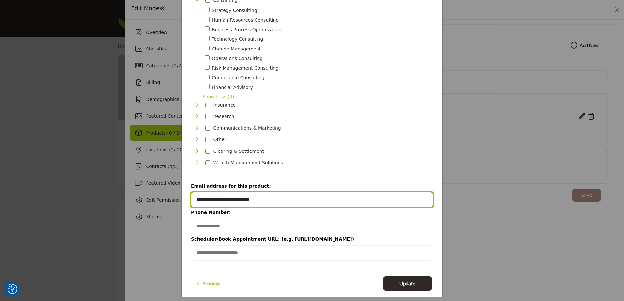
click at [241, 197] on input "**********" at bounding box center [312, 199] width 242 height 15
drag, startPoint x: 228, startPoint y: 195, endPoint x: 138, endPoint y: 199, distance: 90.4
click at [139, 197] on div "**********" at bounding box center [312, 150] width 624 height 301
drag, startPoint x: 230, startPoint y: 195, endPoint x: 162, endPoint y: 182, distance: 68.7
click at [155, 192] on div "**********" at bounding box center [312, 150] width 624 height 301
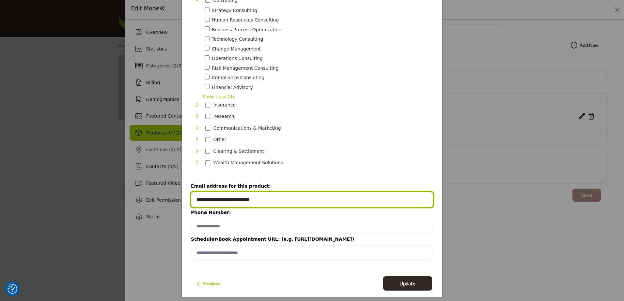
click at [226, 192] on input "**********" at bounding box center [312, 199] width 242 height 15
click at [227, 194] on input "**********" at bounding box center [312, 199] width 242 height 15
drag, startPoint x: 231, startPoint y: 196, endPoint x: 184, endPoint y: 195, distance: 47.0
click at [184, 195] on div "**********" at bounding box center [312, 35] width 260 height 460
type input "**********"
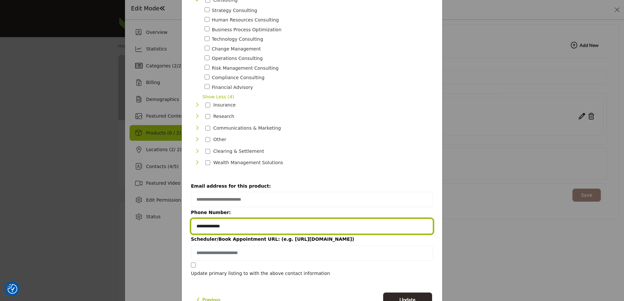
click at [236, 221] on input "**********" at bounding box center [312, 226] width 242 height 15
paste input "Provide your product phone number"
type input "**********"
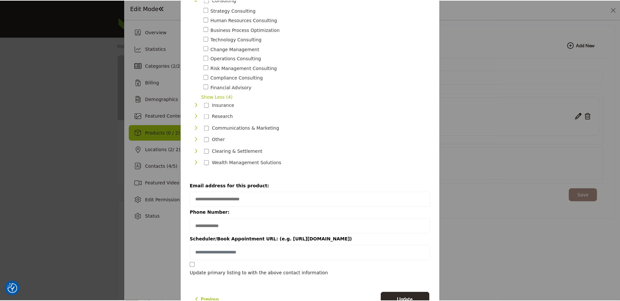
scroll to position [243, 0]
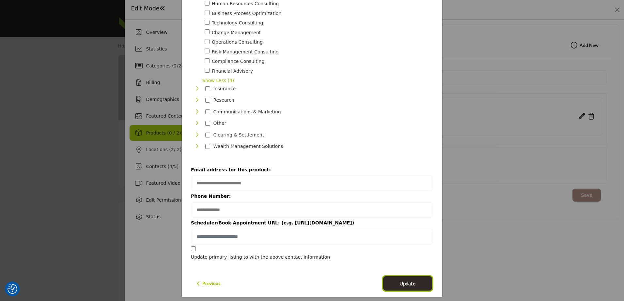
click at [404, 280] on span "Update" at bounding box center [407, 284] width 16 height 8
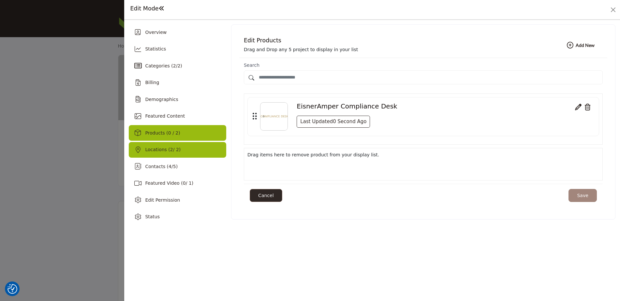
click at [154, 149] on span "Locations ( 2 / 2)" at bounding box center [163, 149] width 36 height 5
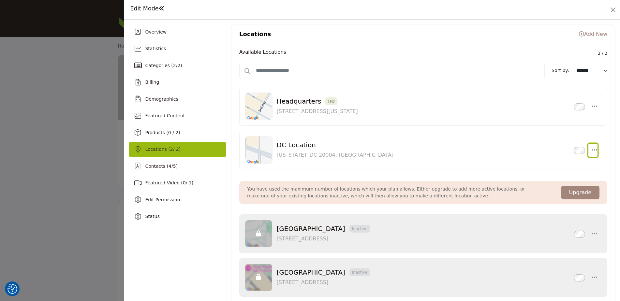
click at [593, 150] on icon "button" at bounding box center [594, 150] width 5 height 6
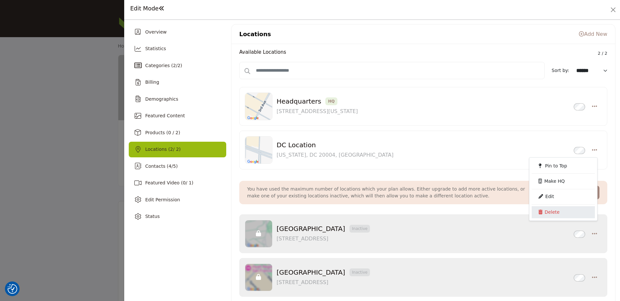
click at [544, 215] on link "Delete" at bounding box center [563, 212] width 63 height 12
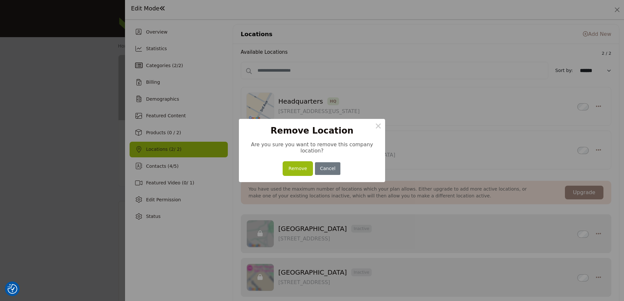
click at [296, 166] on button "Remove" at bounding box center [297, 168] width 29 height 13
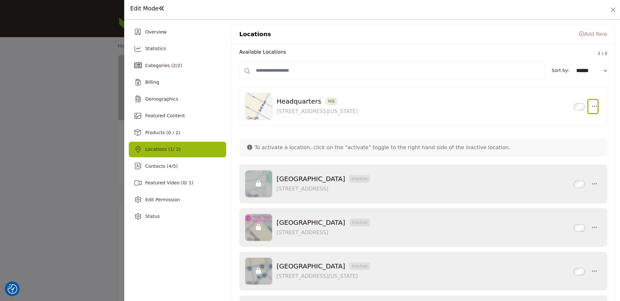
click at [592, 105] on icon "button" at bounding box center [594, 106] width 5 height 6
click at [544, 137] on link "Edit" at bounding box center [563, 138] width 63 height 12
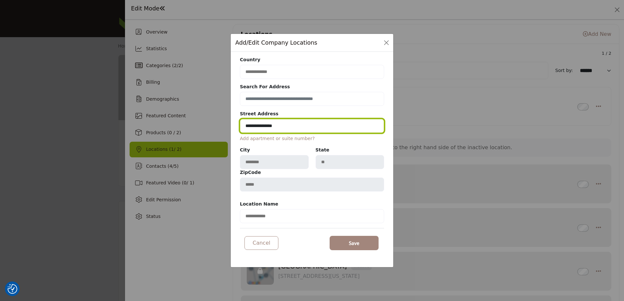
drag, startPoint x: 252, startPoint y: 126, endPoint x: 232, endPoint y: 126, distance: 19.9
click at [232, 126] on div "**********" at bounding box center [312, 157] width 162 height 211
type input "**********"
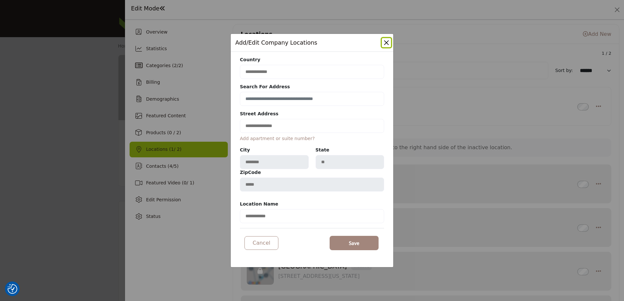
click at [374, 86] on b "Search For Address" at bounding box center [312, 87] width 144 height 8
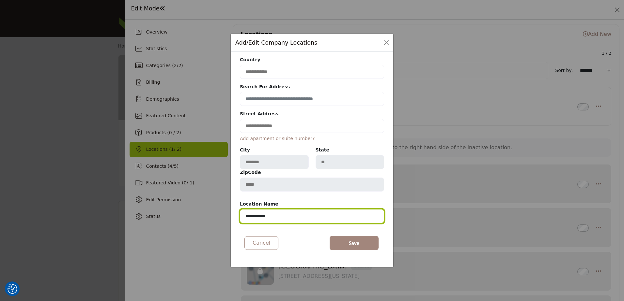
click at [245, 219] on input "**********" at bounding box center [312, 216] width 144 height 14
type input "**********"
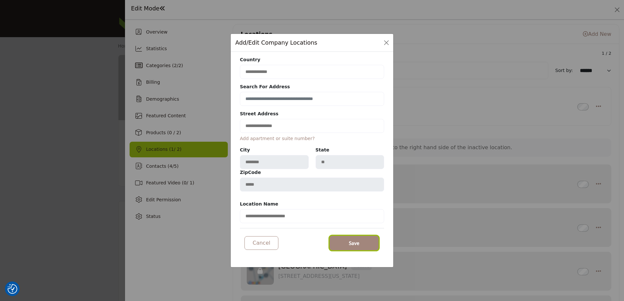
click at [355, 242] on span "Save" at bounding box center [354, 244] width 10 height 8
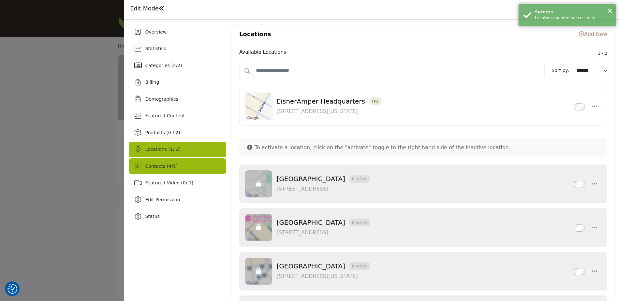
click at [152, 167] on span "Contacts ( 4 / 5 )" at bounding box center [161, 166] width 33 height 5
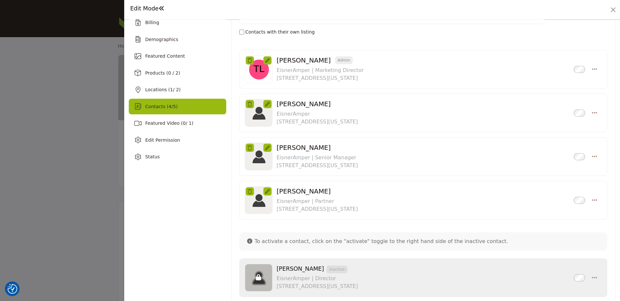
scroll to position [65, 0]
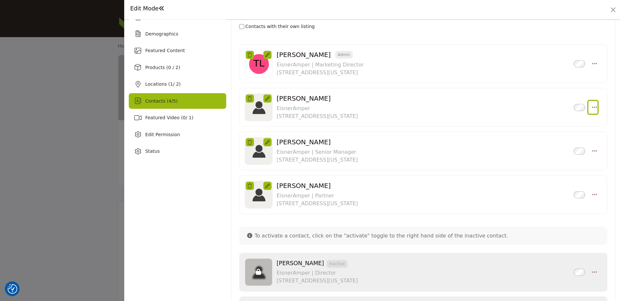
click at [592, 108] on icon "Select Droddown options" at bounding box center [594, 107] width 5 height 6
click at [547, 153] on link "Delete" at bounding box center [563, 154] width 63 height 12
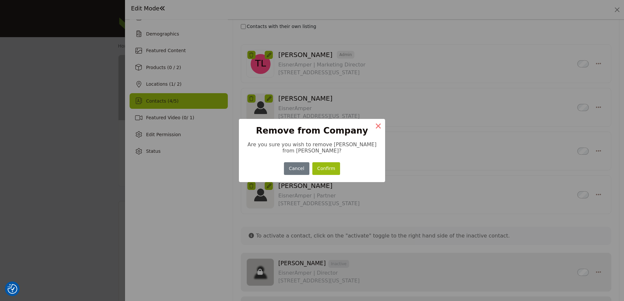
click at [379, 126] on button "×" at bounding box center [378, 126] width 14 height 14
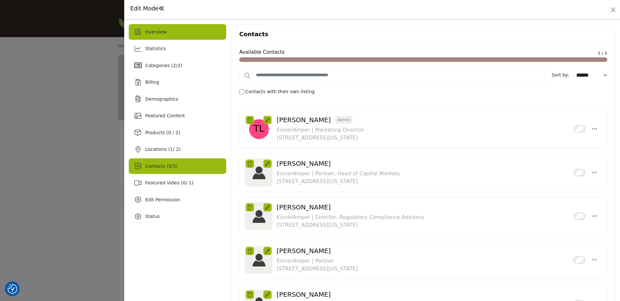
click at [153, 37] on div "Overview" at bounding box center [178, 32] width 98 height 16
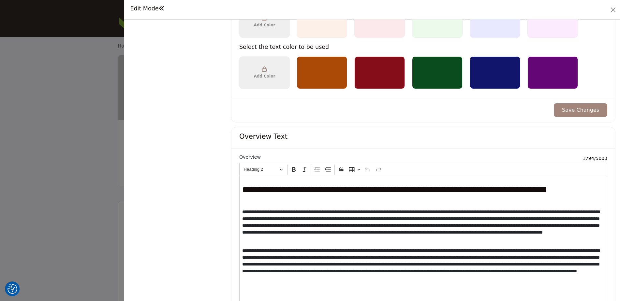
scroll to position [522, 0]
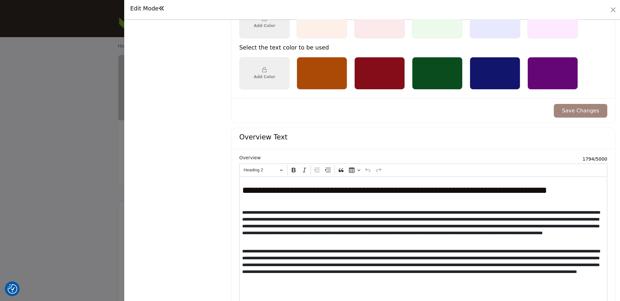
click at [282, 205] on h2 "**********" at bounding box center [421, 196] width 359 height 22
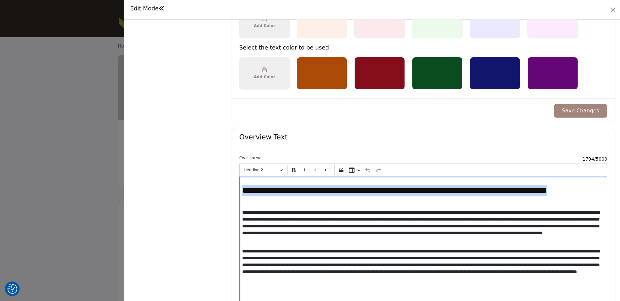
drag, startPoint x: 303, startPoint y: 203, endPoint x: 220, endPoint y: 191, distance: 84.0
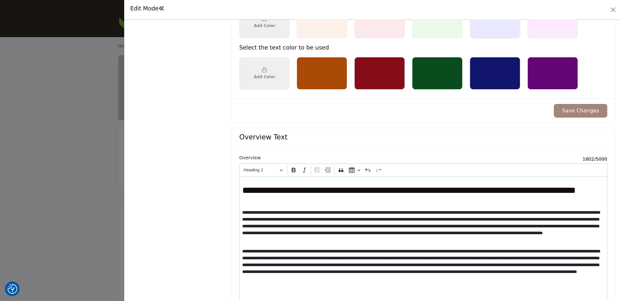
click at [369, 191] on h2 "**********" at bounding box center [421, 196] width 359 height 22
click at [398, 194] on h2 "**********" at bounding box center [421, 196] width 359 height 22
drag, startPoint x: 291, startPoint y: 261, endPoint x: 370, endPoint y: 261, distance: 78.6
click at [291, 261] on p "**********" at bounding box center [421, 265] width 359 height 34
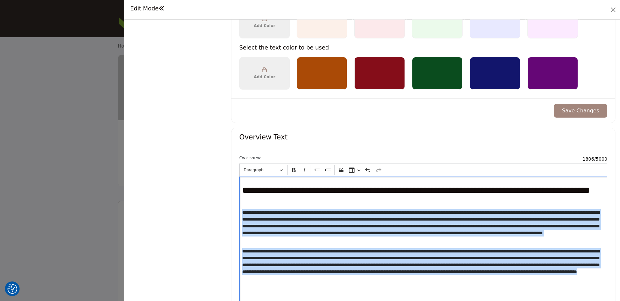
drag, startPoint x: 574, startPoint y: 279, endPoint x: 210, endPoint y: 213, distance: 369.9
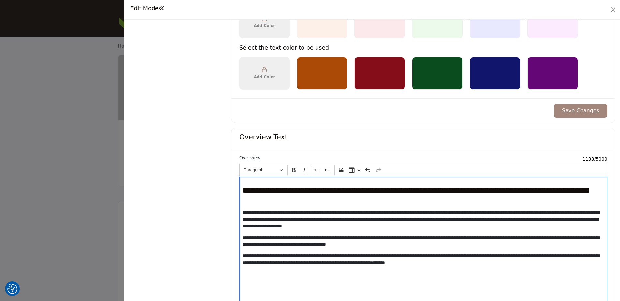
click at [301, 215] on p "**********" at bounding box center [421, 219] width 359 height 21
click at [297, 213] on p "**********" at bounding box center [421, 219] width 359 height 21
click at [351, 252] on div "**********" at bounding box center [423, 266] width 368 height 179
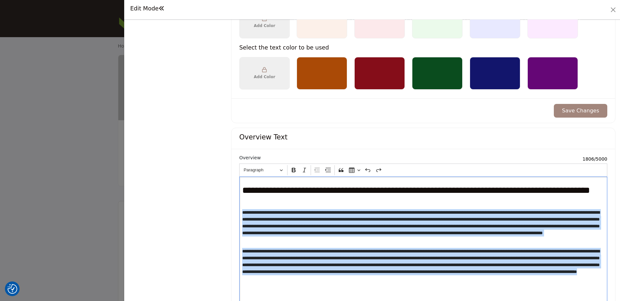
click at [489, 251] on p "**********" at bounding box center [421, 265] width 359 height 34
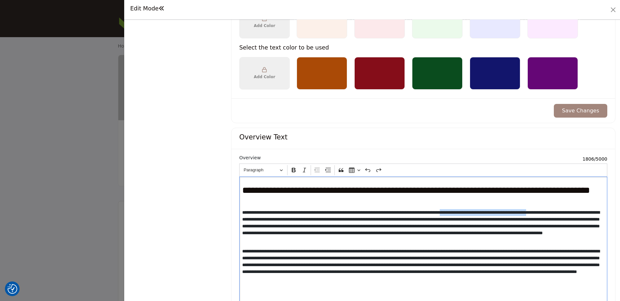
drag, startPoint x: 483, startPoint y: 212, endPoint x: 593, endPoint y: 215, distance: 109.6
click at [593, 215] on p "**********" at bounding box center [421, 226] width 359 height 34
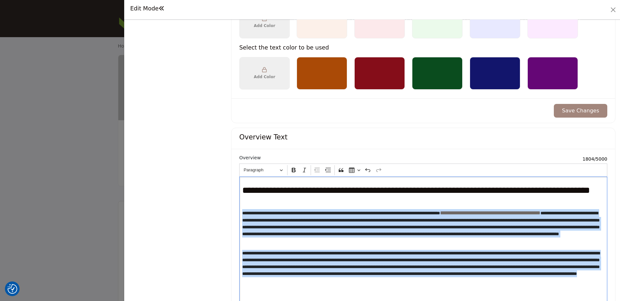
drag, startPoint x: 581, startPoint y: 282, endPoint x: 212, endPoint y: 214, distance: 374.4
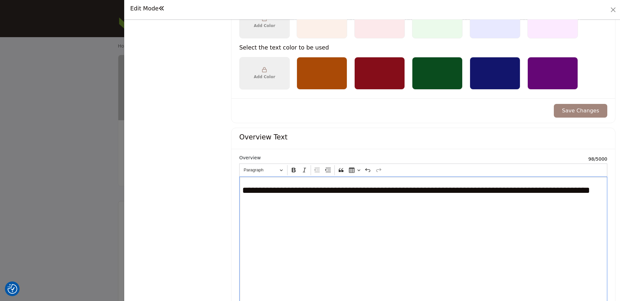
click at [266, 221] on div "**********" at bounding box center [423, 266] width 368 height 179
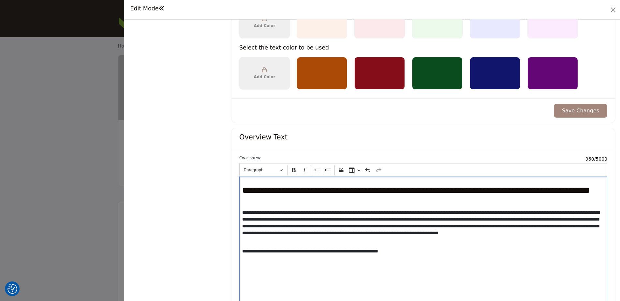
click at [280, 265] on div "**********" at bounding box center [423, 266] width 368 height 179
drag, startPoint x: 412, startPoint y: 253, endPoint x: 430, endPoint y: 253, distance: 17.6
click at [418, 253] on p "**********" at bounding box center [421, 251] width 359 height 7
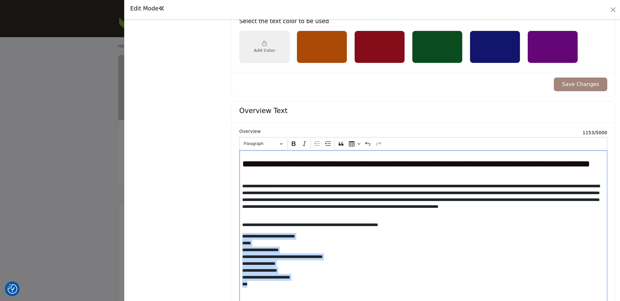
drag, startPoint x: 250, startPoint y: 286, endPoint x: 224, endPoint y: 237, distance: 55.6
click at [281, 144] on button "Paragraph" at bounding box center [263, 144] width 45 height 10
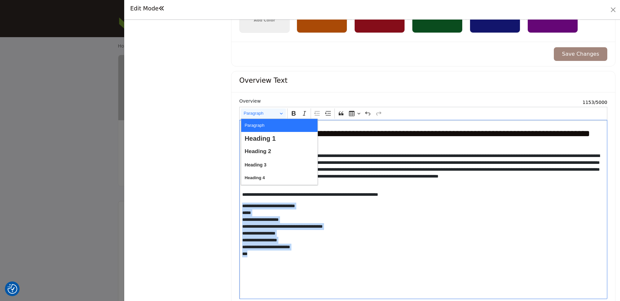
scroll to position [614, 0]
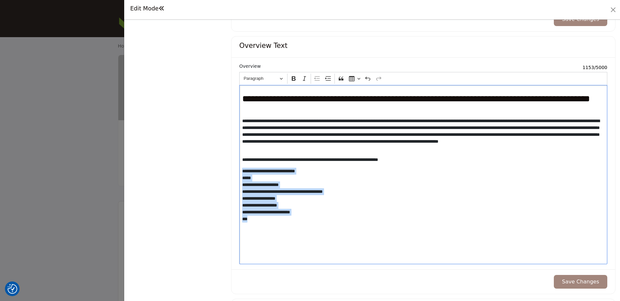
click at [422, 196] on p "**********" at bounding box center [421, 199] width 359 height 62
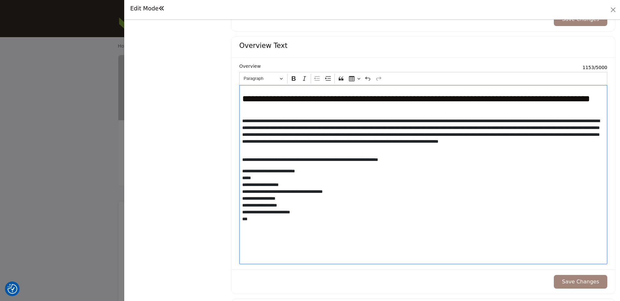
scroll to position [581, 0]
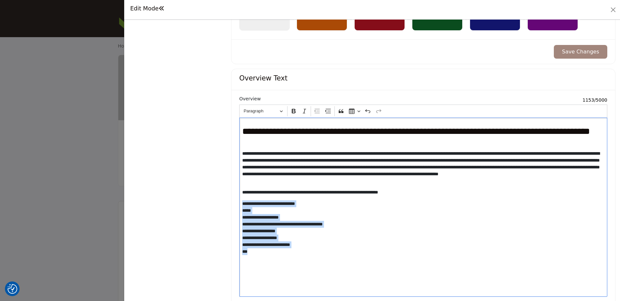
drag, startPoint x: 253, startPoint y: 252, endPoint x: 232, endPoint y: 204, distance: 53.3
click at [232, 204] on div "**********" at bounding box center [424, 196] width 384 height 212
click at [329, 111] on icon "Editor toolbar" at bounding box center [329, 111] width 6 height 4
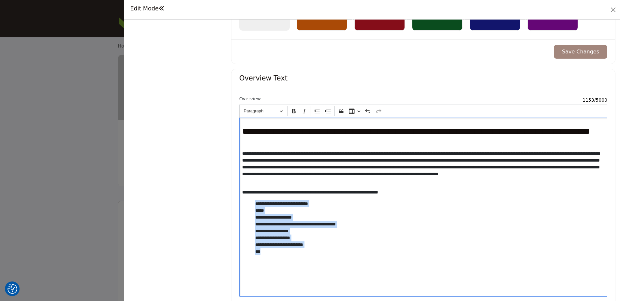
click at [443, 233] on p "**********" at bounding box center [428, 232] width 346 height 62
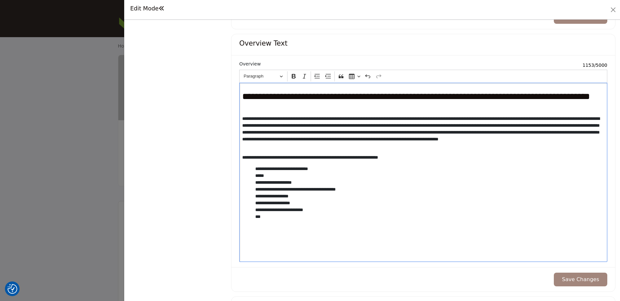
scroll to position [642, 0]
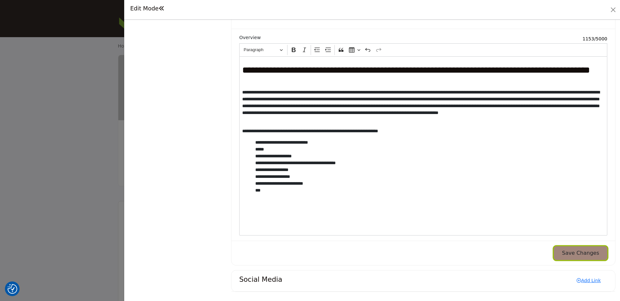
click at [579, 254] on button "Save Changes" at bounding box center [580, 254] width 53 height 14
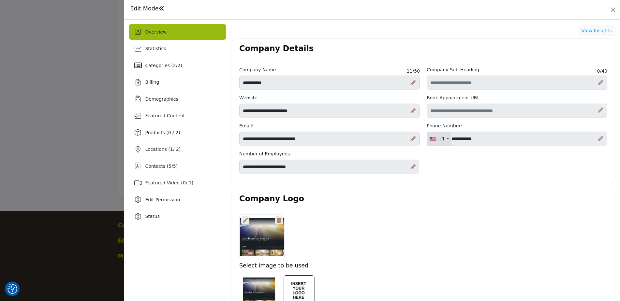
scroll to position [130, 0]
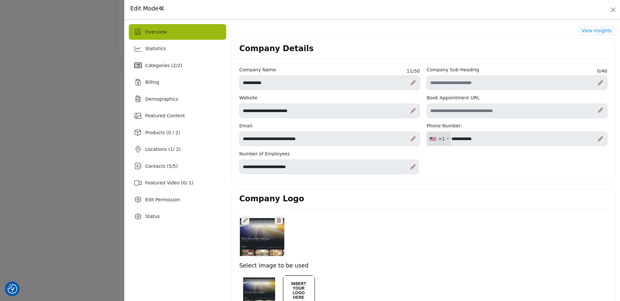
click at [412, 138] on icon at bounding box center [413, 138] width 5 height 5
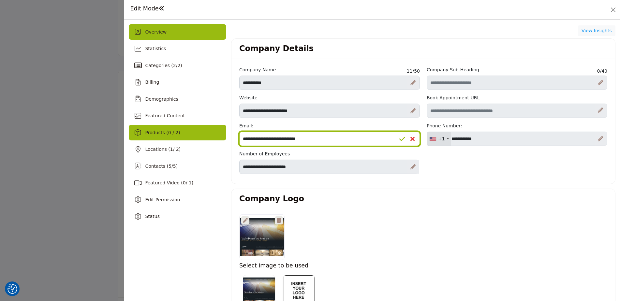
drag, startPoint x: 277, startPoint y: 139, endPoint x: 215, endPoint y: 132, distance: 62.6
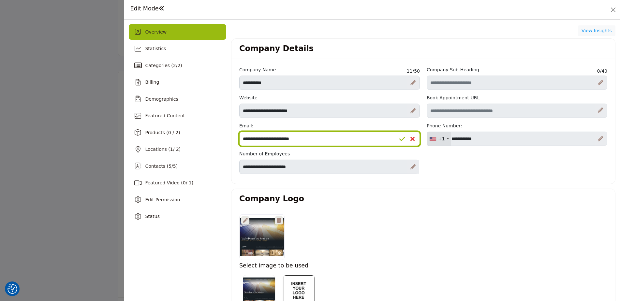
type input "**********"
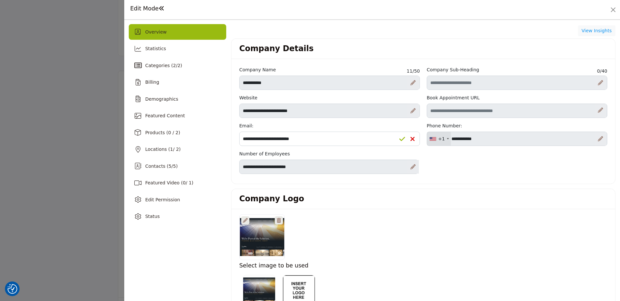
drag, startPoint x: 401, startPoint y: 137, endPoint x: 408, endPoint y: 153, distance: 17.3
click at [401, 138] on icon at bounding box center [403, 139] width 6 height 7
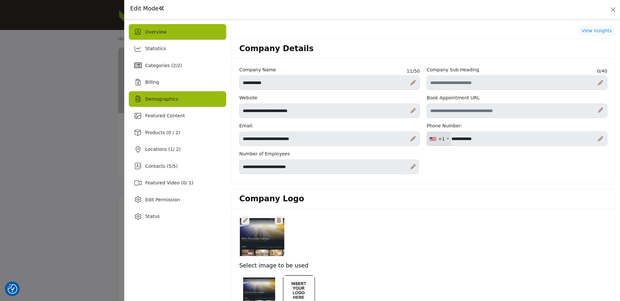
scroll to position [0, 0]
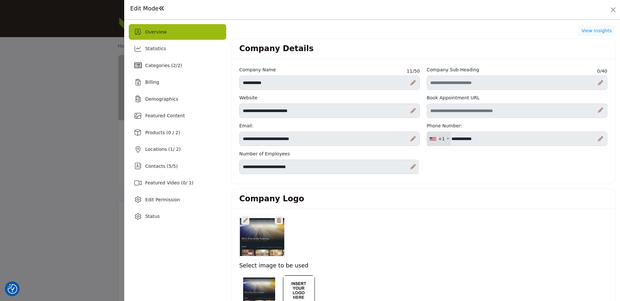
click at [149, 7] on h1 "Edit Mode" at bounding box center [147, 8] width 34 height 7
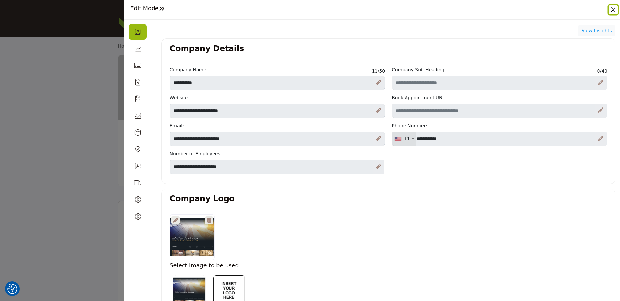
click at [612, 8] on button "Close" at bounding box center [613, 9] width 9 height 9
